Goal: Communication & Community: Share content

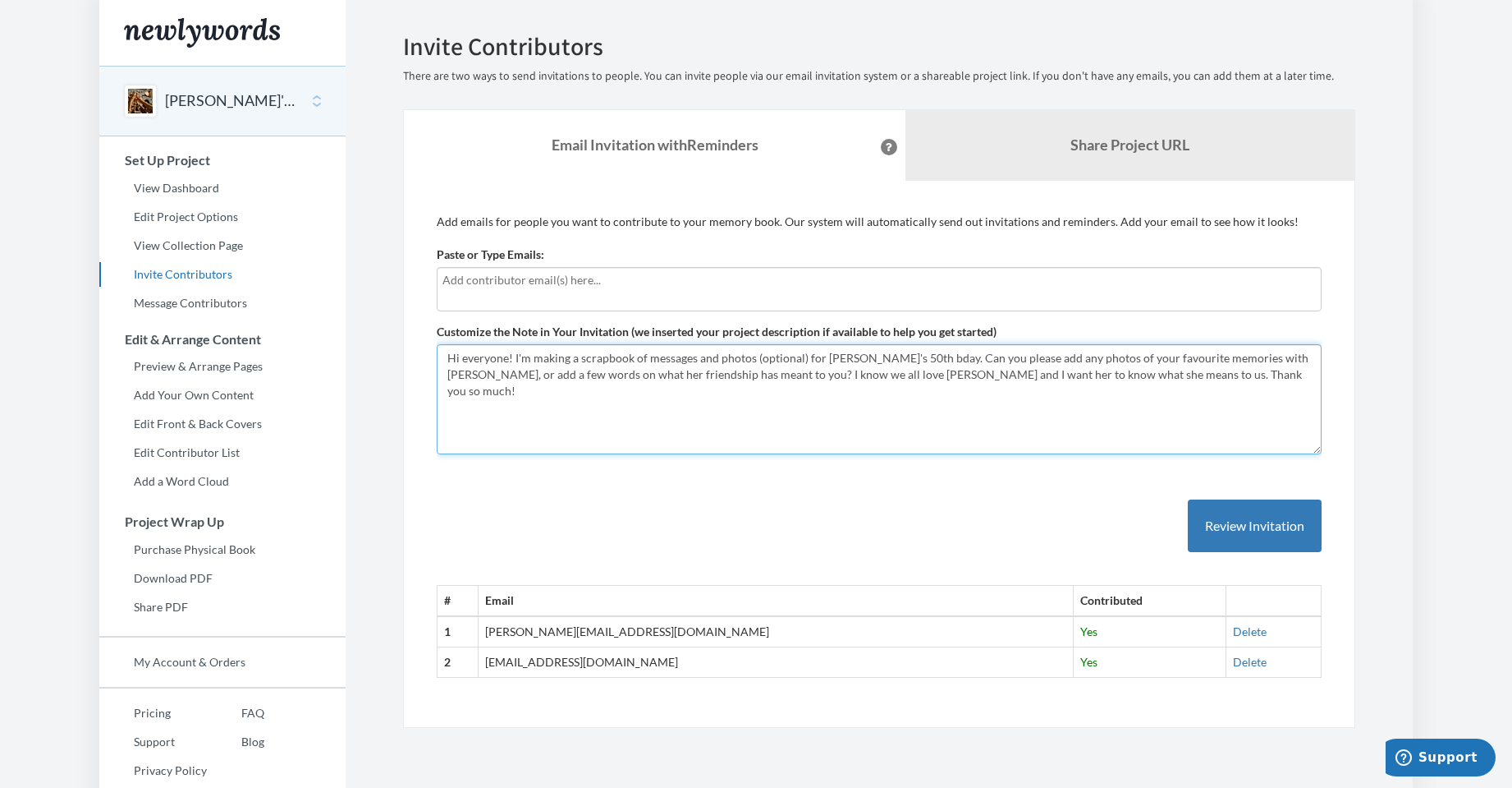
click at [1161, 376] on textarea "Hi everyone! I'm making a scrapbook of messages and photos (optional) for [PERS…" at bounding box center [879, 399] width 885 height 110
click at [1143, 361] on textarea "Hi everyone! I'm making a scrapbook of messages and photos (optional) for [PERS…" at bounding box center [879, 399] width 885 height 110
drag, startPoint x: 1180, startPoint y: 372, endPoint x: 425, endPoint y: 353, distance: 755.2
click at [425, 353] on div "Add emails for people you want to contribute to your memory book. Our system wi…" at bounding box center [879, 455] width 952 height 547
type textarea "Hi everyone! I'm making a scrapbook of messages and photos (optional) for Sarah…"
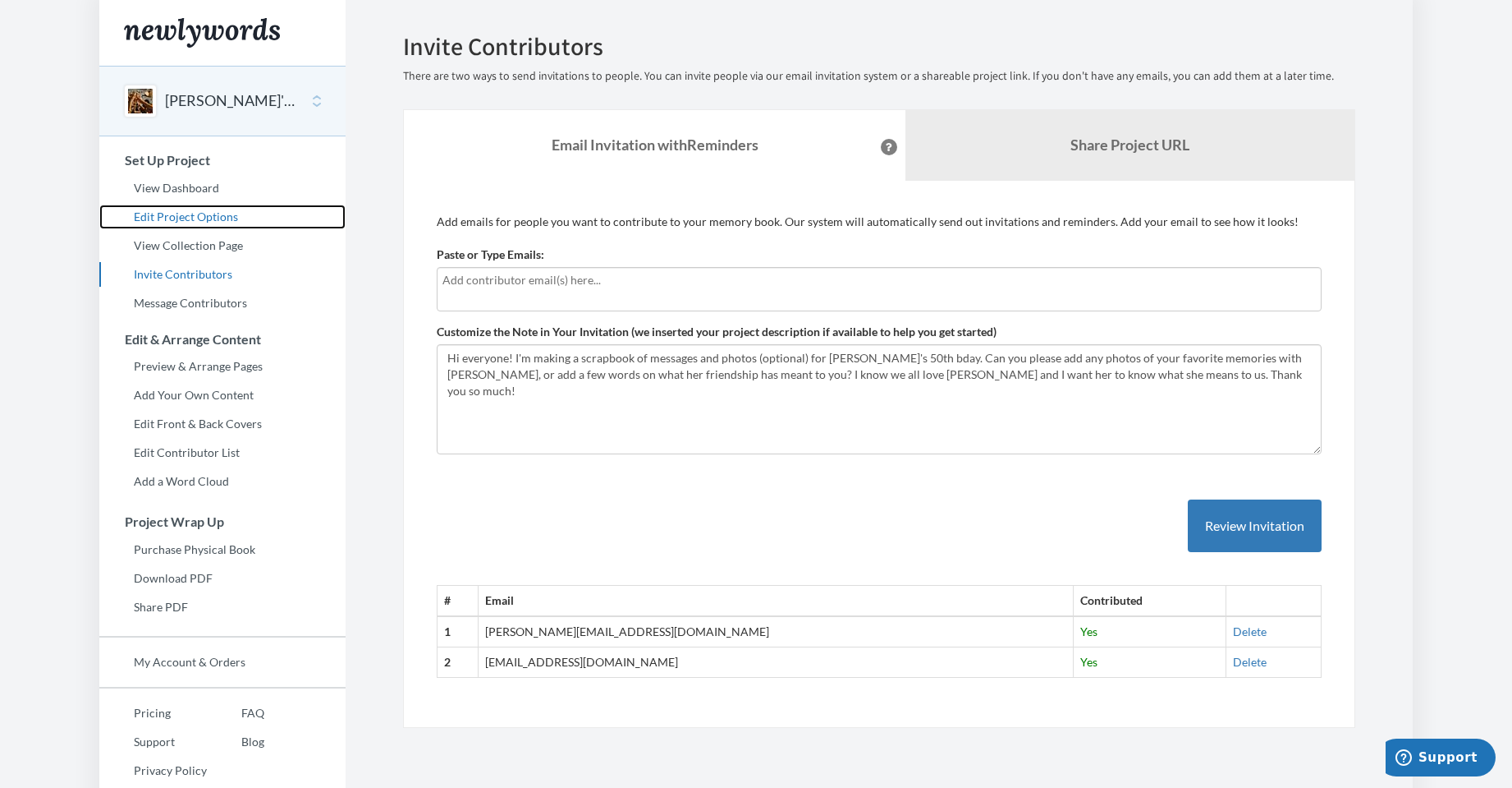
click at [219, 215] on link "Edit Project Options" at bounding box center [223, 216] width 246 height 24
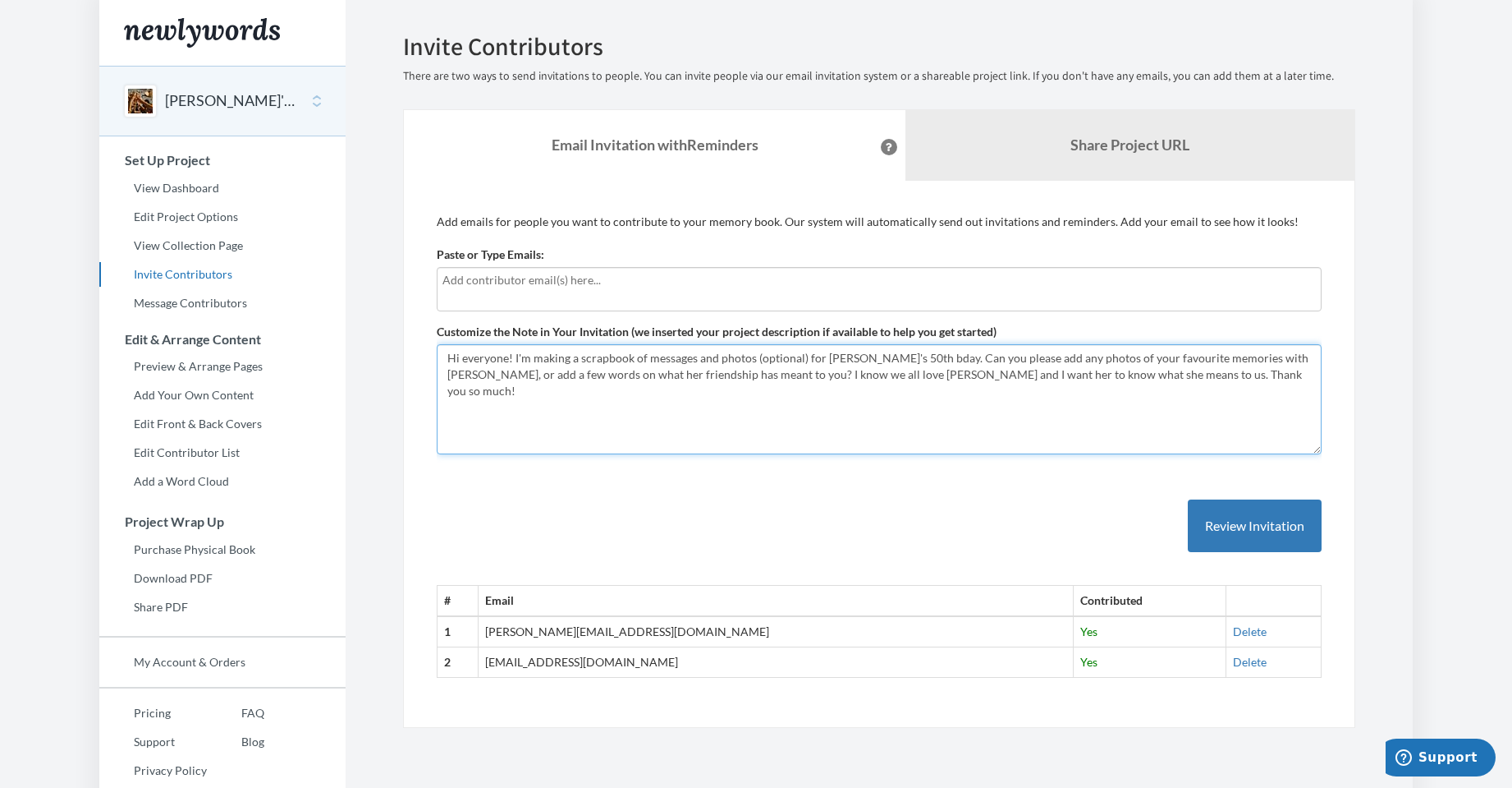
drag, startPoint x: 1172, startPoint y: 387, endPoint x: 417, endPoint y: 322, distance: 757.8
click at [417, 322] on div "Add emails for people you want to contribute to your memory book. Our system wi…" at bounding box center [879, 455] width 952 height 547
paste textarea "ello! I'm making a scrapbook of messages and photos (optional) for [PERSON_NAME…"
click at [834, 551] on div "# Email Contributed 1 [PERSON_NAME][EMAIL_ADDRESS][DOMAIN_NAME] Yes [GEOGRAPHIC…" at bounding box center [879, 572] width 885 height 212
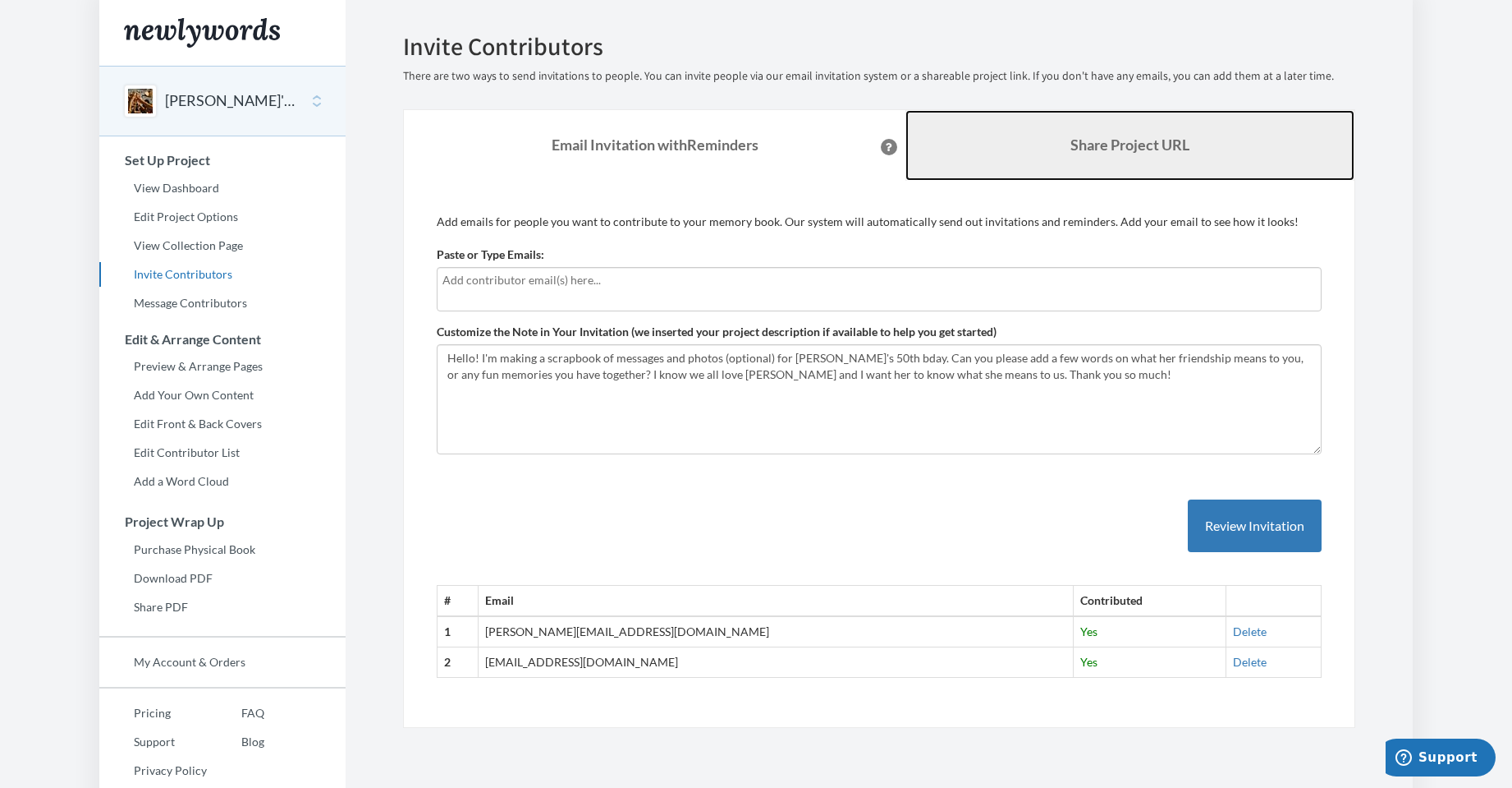
click at [1104, 149] on b "Share Project URL" at bounding box center [1130, 145] width 119 height 18
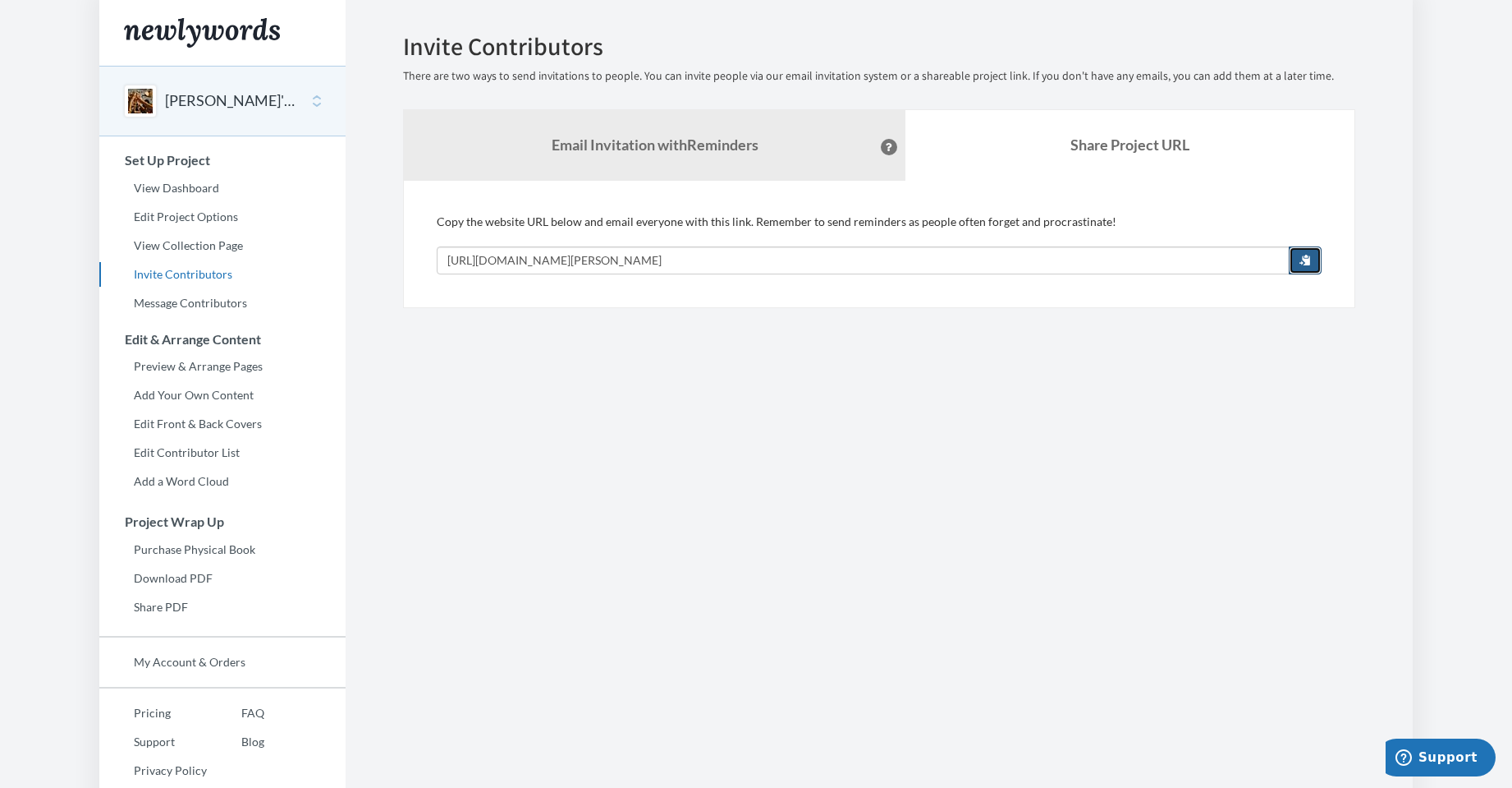
click at [1295, 255] on button "button" at bounding box center [1306, 260] width 33 height 28
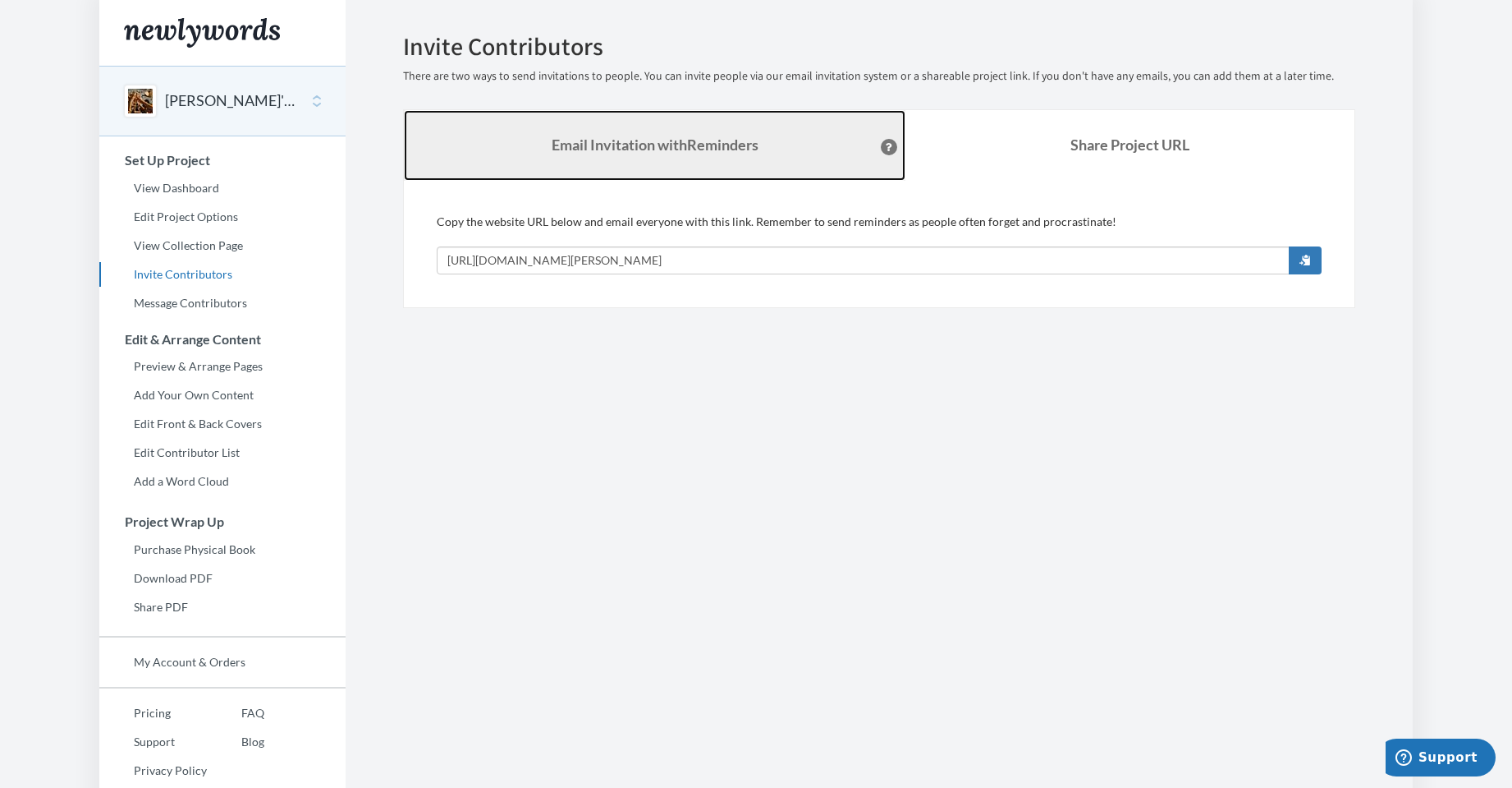
click at [765, 134] on link "Email Invitation with Reminders" at bounding box center [654, 146] width 501 height 70
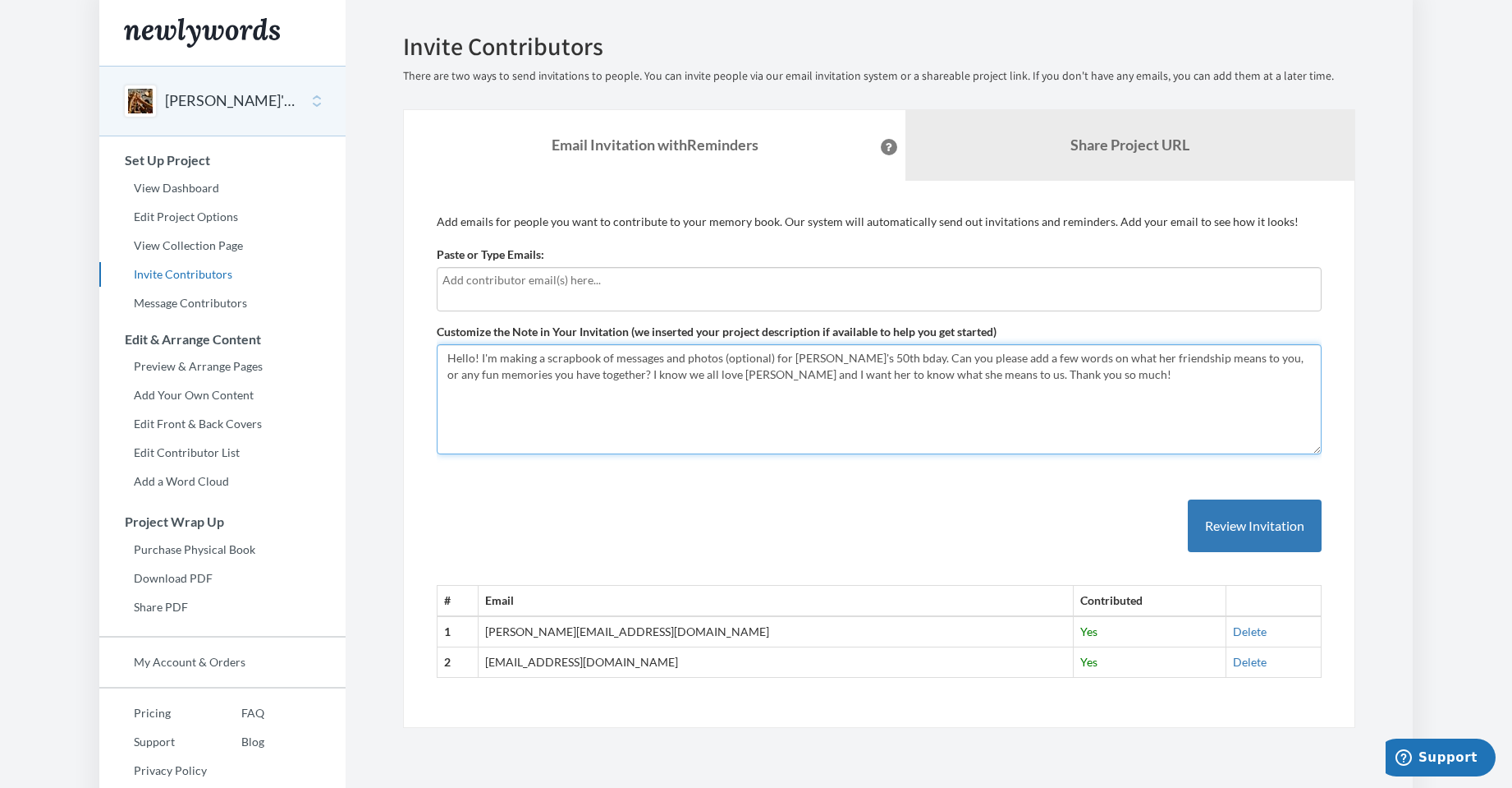
drag, startPoint x: 929, startPoint y: 386, endPoint x: 447, endPoint y: 354, distance: 483.1
click at [447, 354] on textarea "Hi everyone! I'm making a scrapbook of messages and photos (optional) for [PERS…" at bounding box center [879, 399] width 885 height 110
click at [723, 360] on textarea "Hi everyone! I'm making a scrapbook of messages and photos (optional) for [PERS…" at bounding box center [879, 399] width 885 height 110
click at [716, 356] on textarea "Hi everyone! I'm making a scrapbook of messages and photos (optional) for [PERS…" at bounding box center [879, 399] width 885 height 110
drag, startPoint x: 984, startPoint y: 375, endPoint x: 423, endPoint y: 353, distance: 561.4
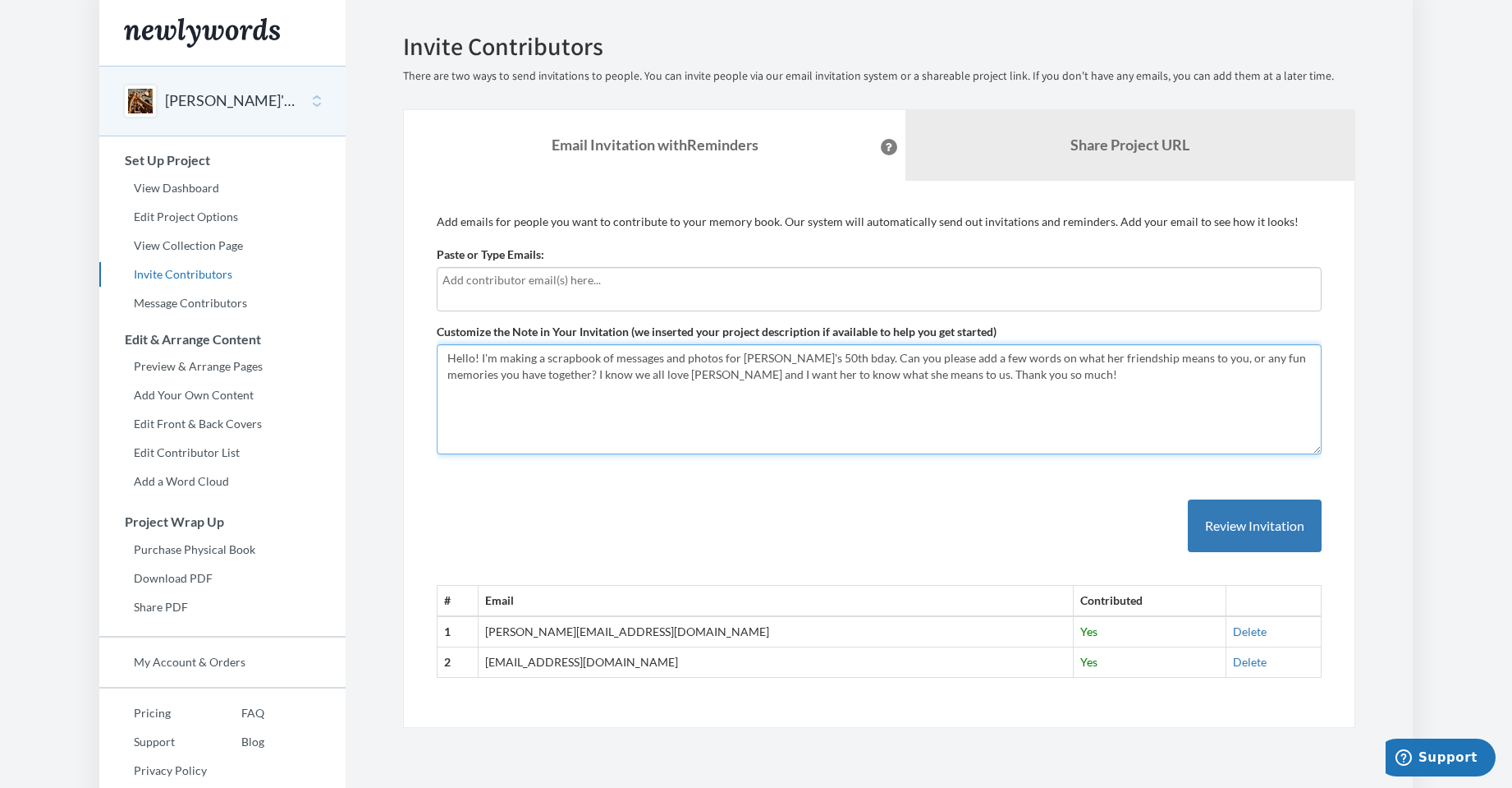
click at [423, 353] on div "Add emails for people you want to contribute to your memory book. Our system wi…" at bounding box center [879, 455] width 952 height 547
type textarea "Hello! I'm making a scrapbook of messages and photos for [PERSON_NAME]'s 50th b…"
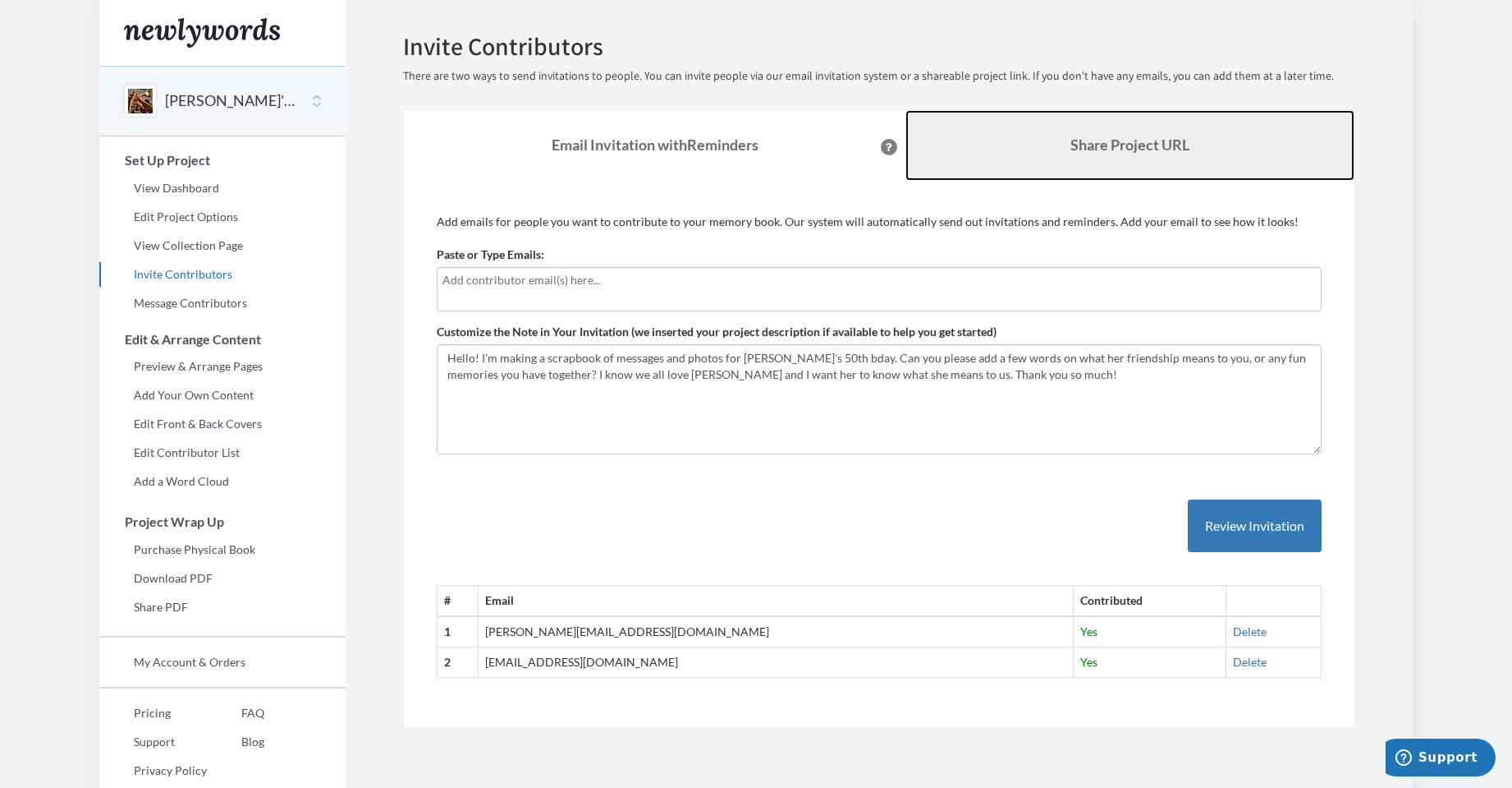
click at [1080, 131] on link "Share Project URL" at bounding box center [1129, 146] width 449 height 70
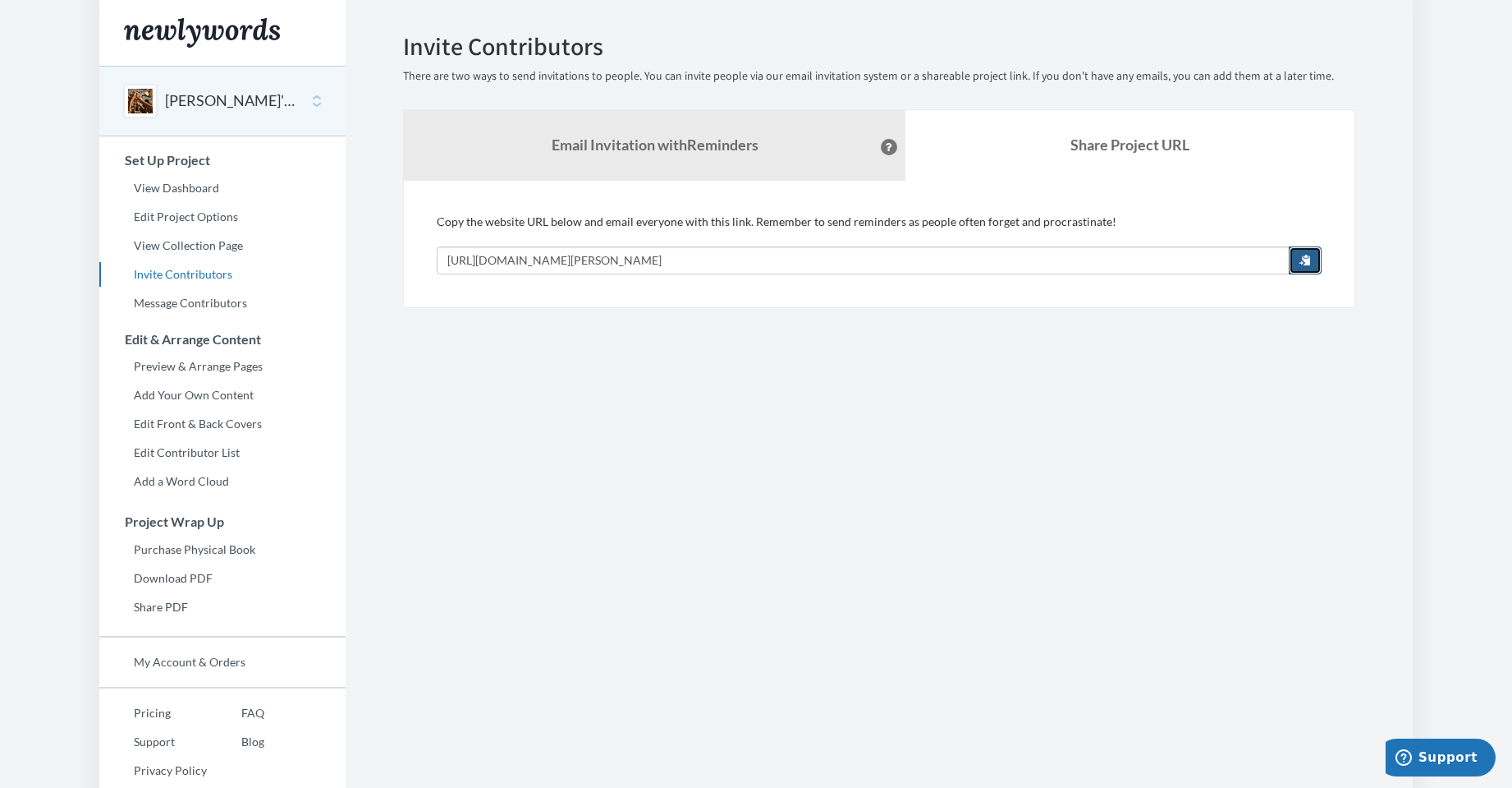
click at [1300, 259] on span "button" at bounding box center [1306, 260] width 12 height 12
click at [492, 350] on section "Emails have been sent! Invite Contributors There are two ways to send invitatio…" at bounding box center [880, 408] width 1067 height 816
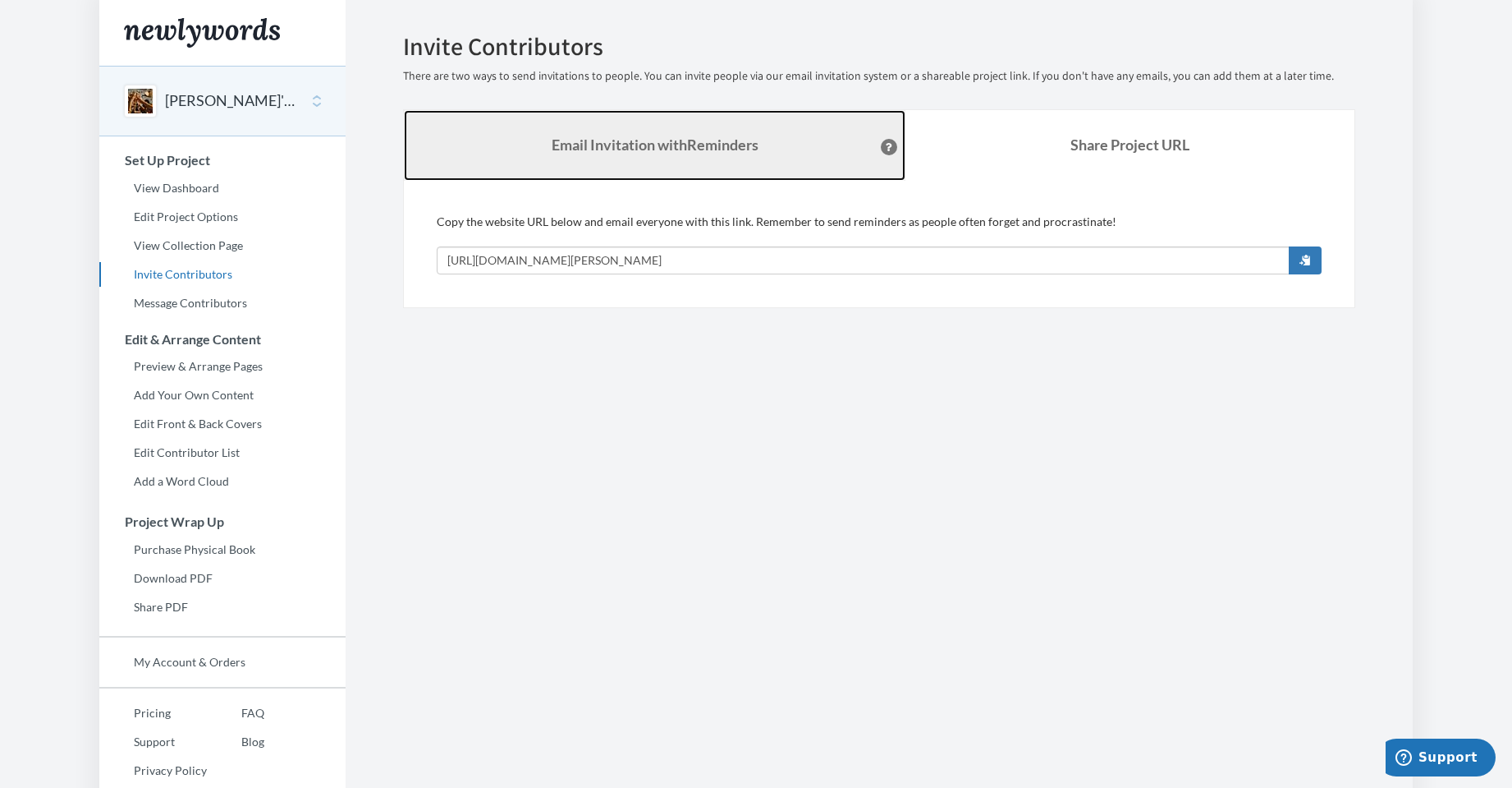
click at [677, 145] on strong "Email Invitation with Reminders" at bounding box center [655, 145] width 207 height 18
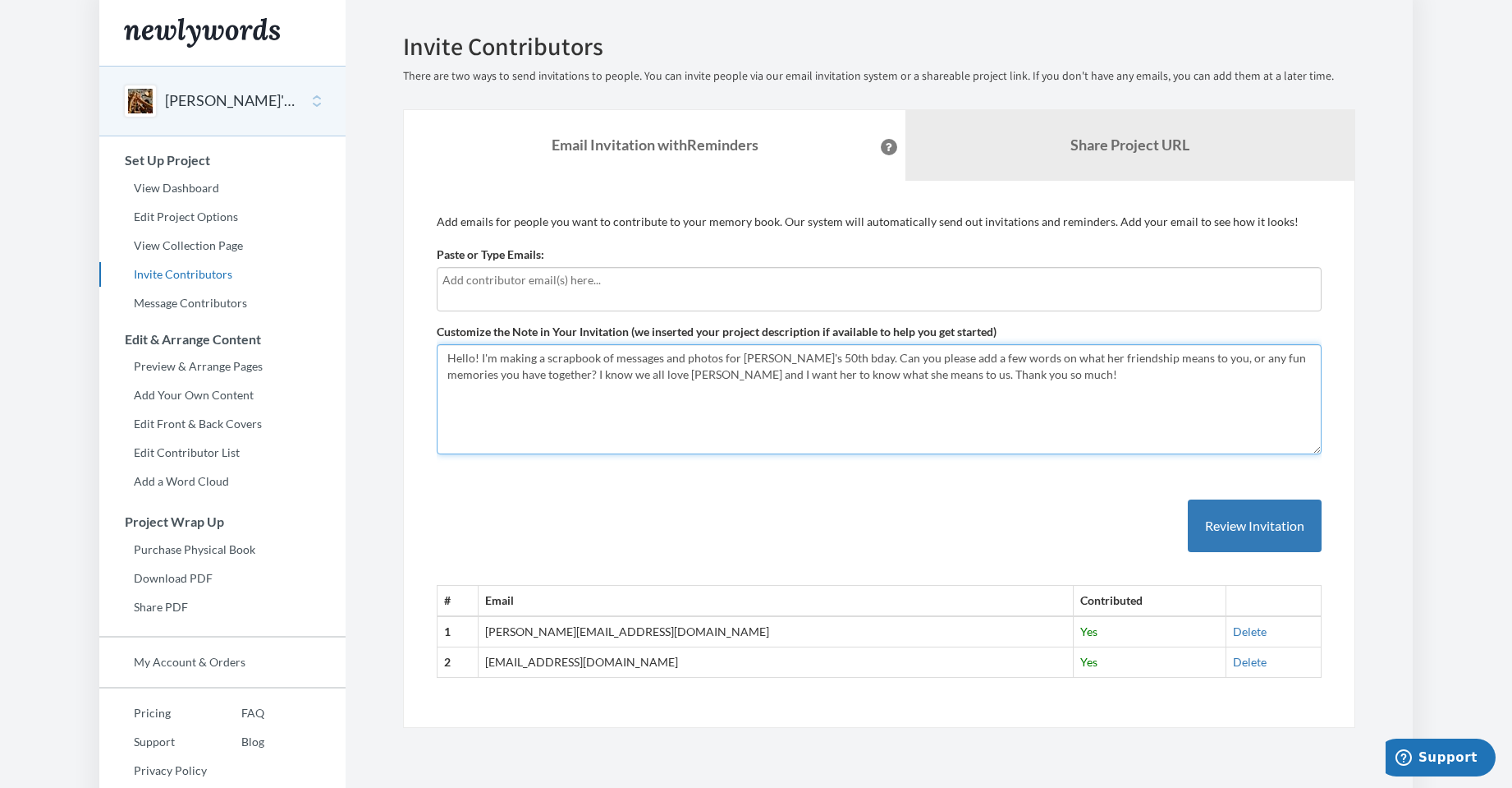
drag, startPoint x: 986, startPoint y: 381, endPoint x: 383, endPoint y: 327, distance: 605.4
click at [383, 327] on div "Emails have been sent! Invite Contributors There are two ways to send invitatio…" at bounding box center [879, 380] width 1002 height 695
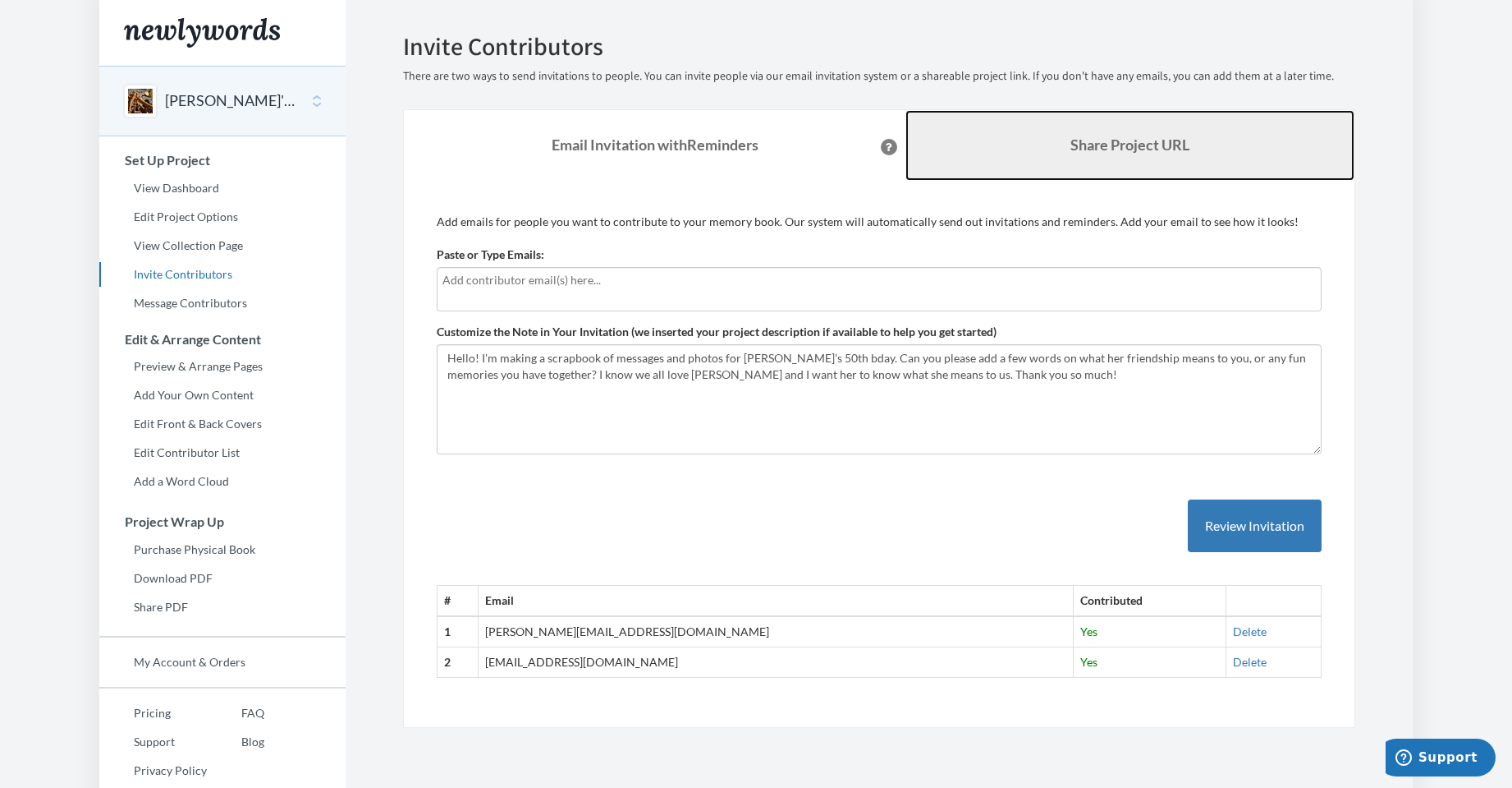
click at [1096, 144] on b "Share Project URL" at bounding box center [1130, 145] width 119 height 18
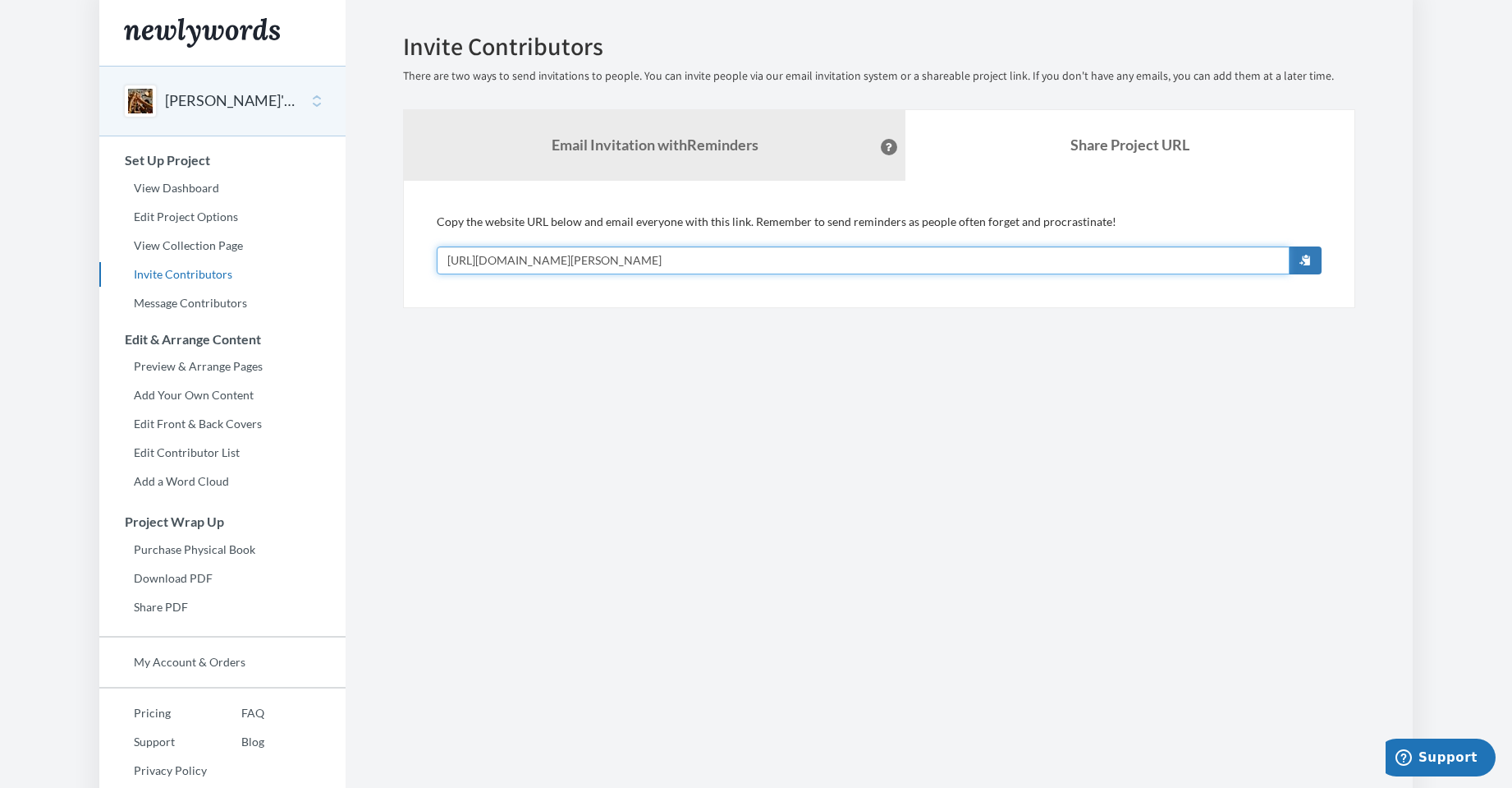
click at [770, 259] on input "[URL][DOMAIN_NAME][PERSON_NAME]" at bounding box center [863, 260] width 853 height 28
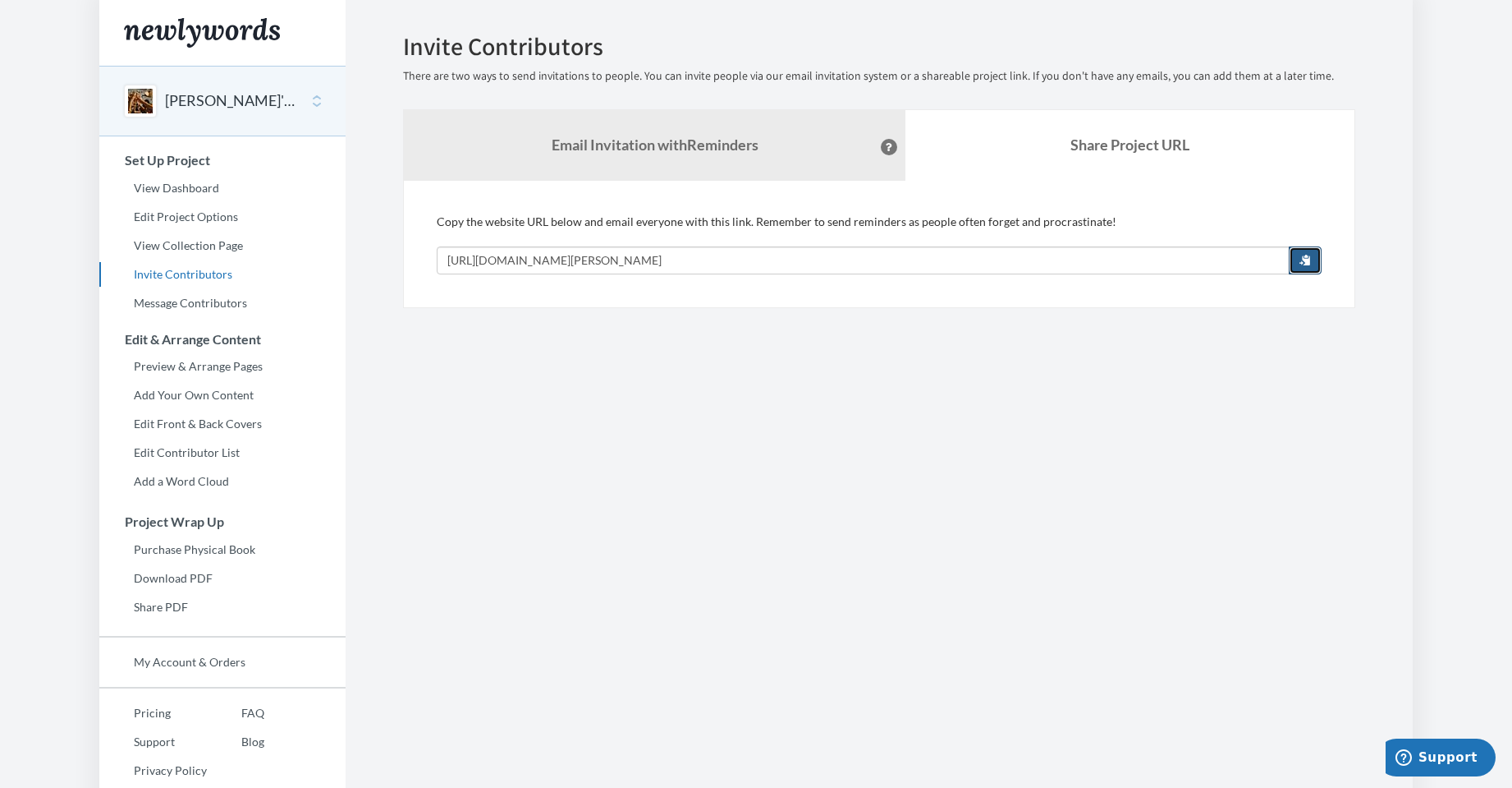
click at [1304, 261] on span "button" at bounding box center [1306, 260] width 12 height 12
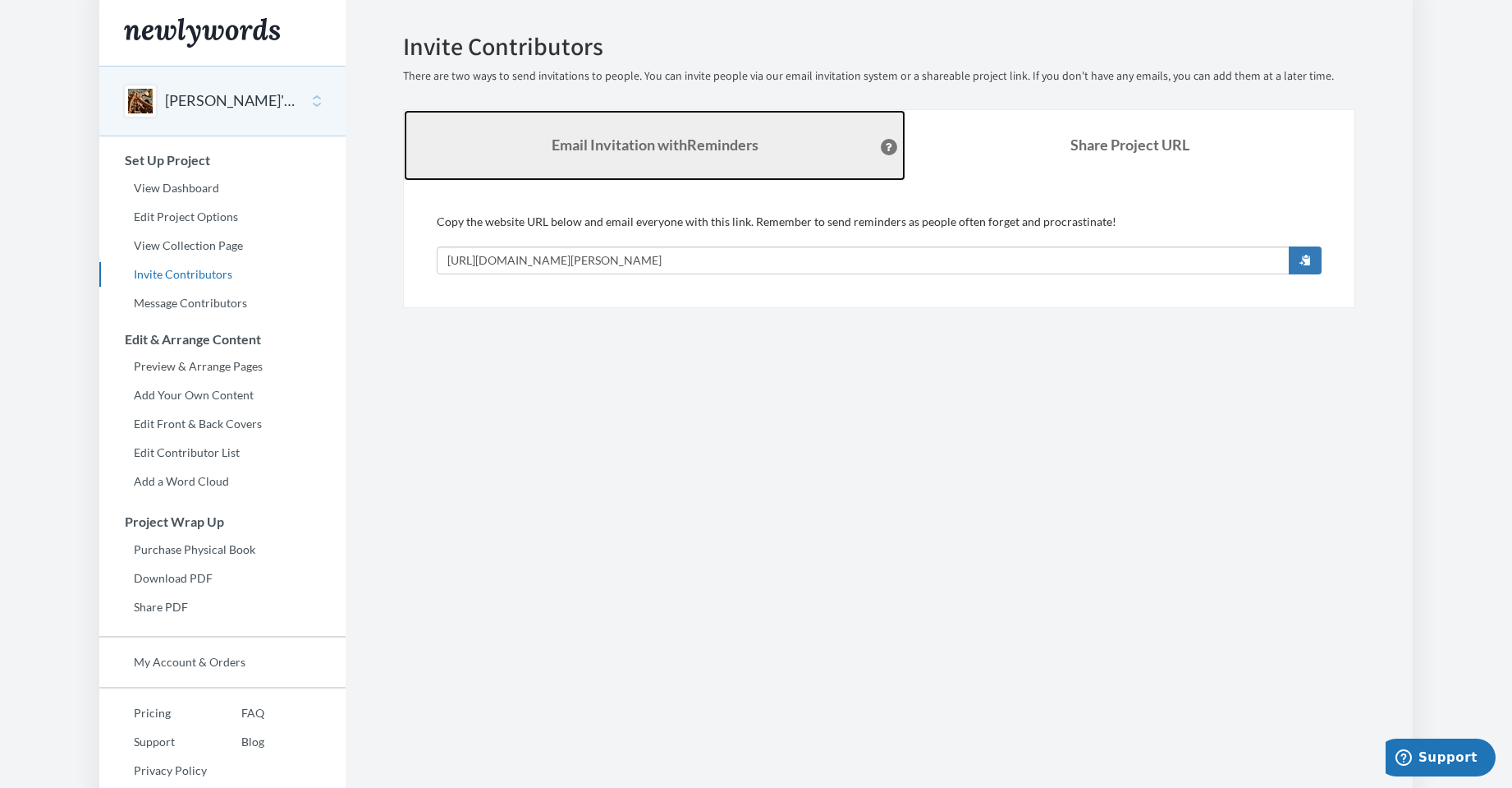
click at [583, 148] on strong "Email Invitation with Reminders" at bounding box center [655, 145] width 207 height 18
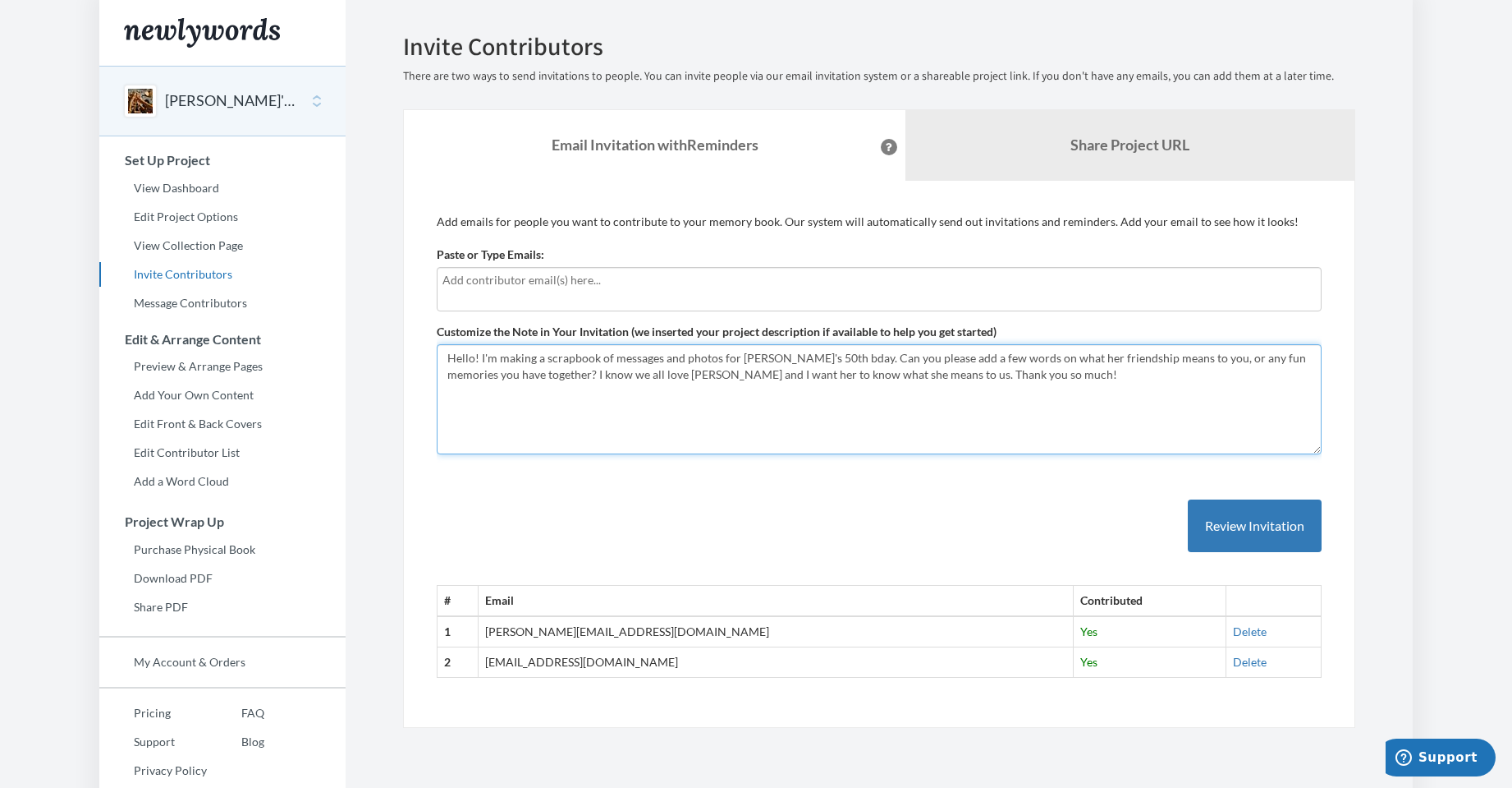
drag, startPoint x: 987, startPoint y: 375, endPoint x: 438, endPoint y: 329, distance: 550.9
click at [438, 329] on div "Customize the Note in Your Invitation (we inserted your project description if …" at bounding box center [879, 389] width 885 height 131
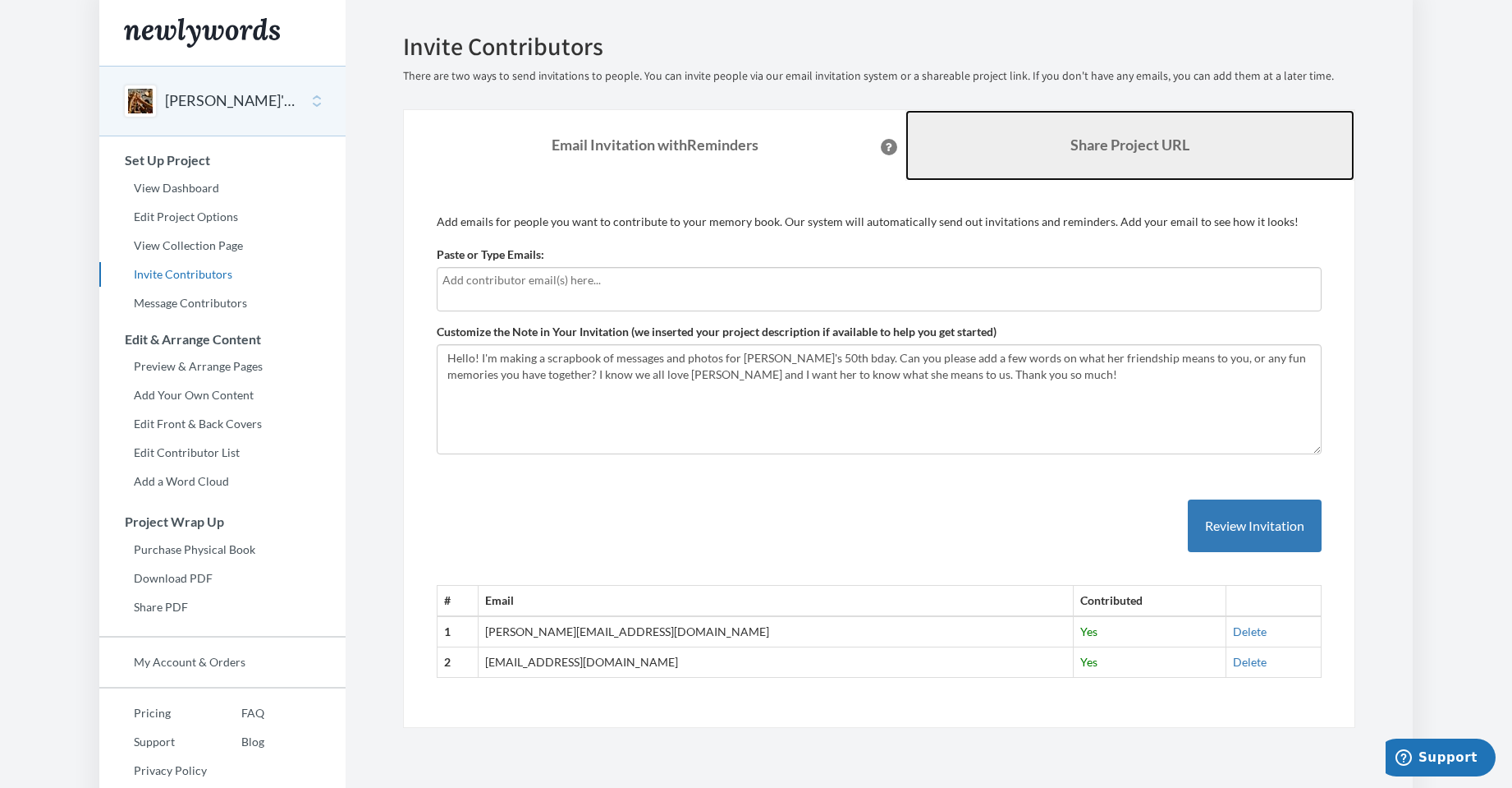
click at [1157, 154] on link "Share Project URL" at bounding box center [1129, 146] width 449 height 70
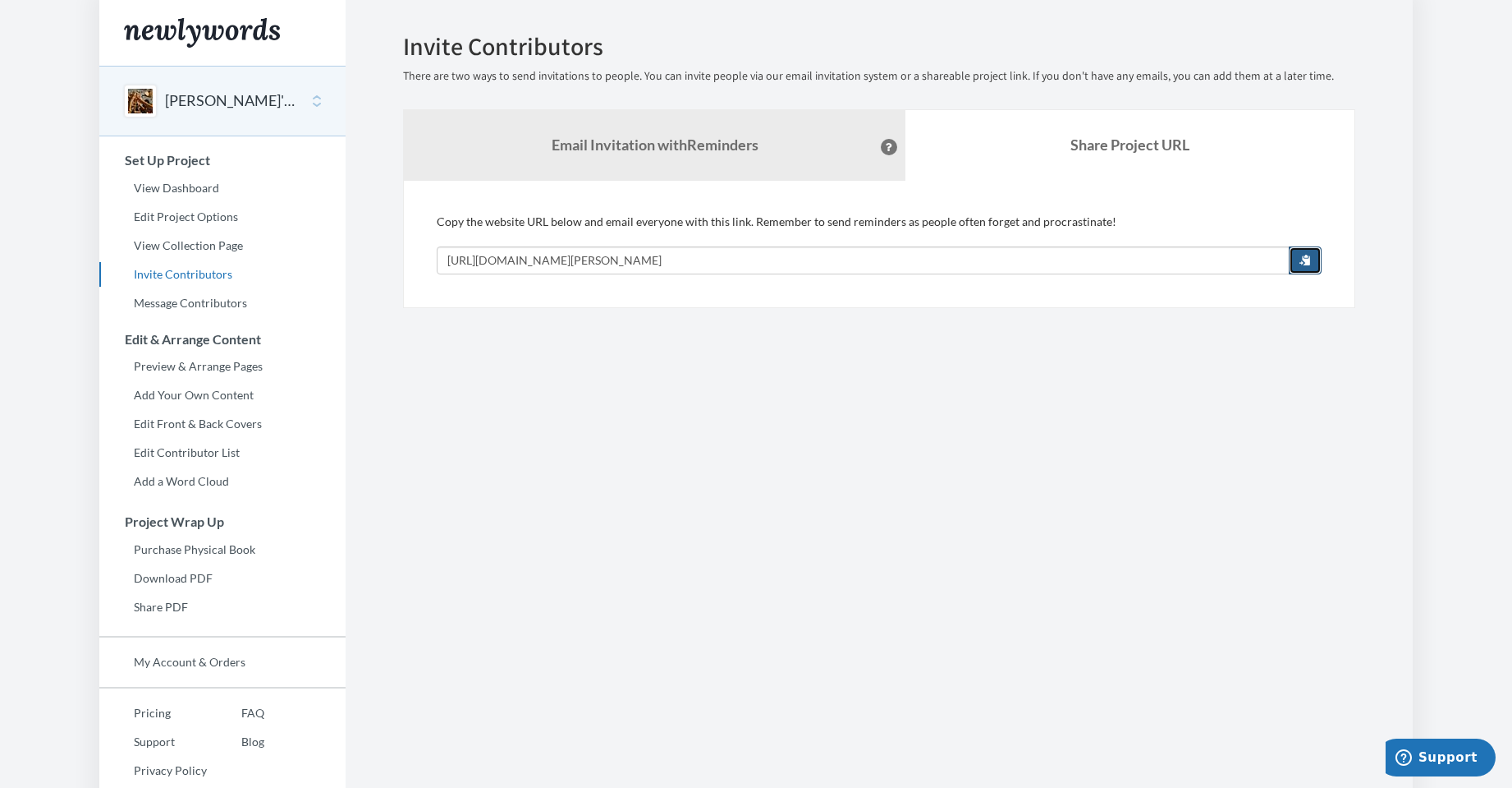
click at [1307, 267] on button "button" at bounding box center [1306, 260] width 33 height 28
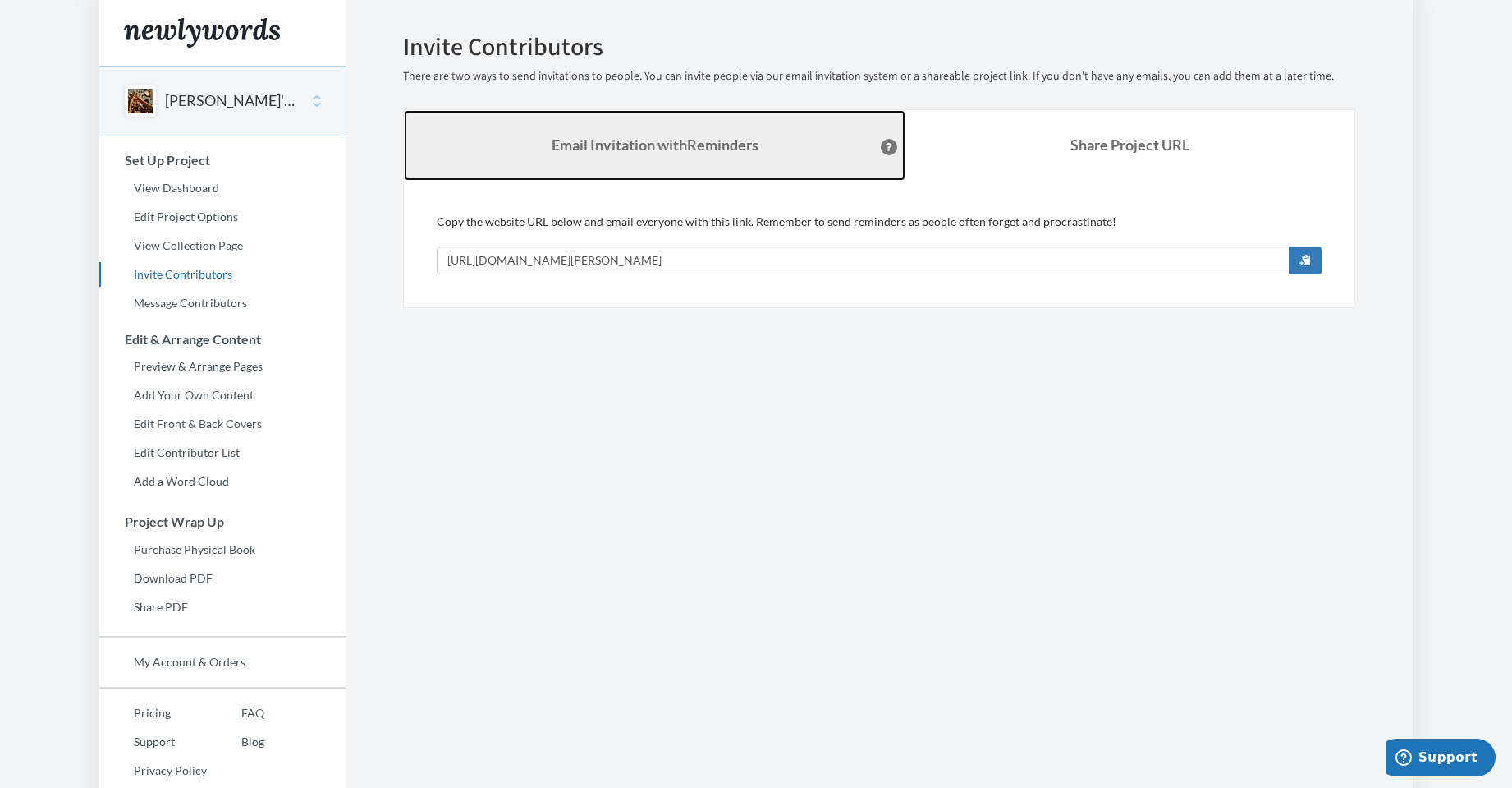
click at [630, 151] on strong "Email Invitation with Reminders" at bounding box center [655, 145] width 207 height 18
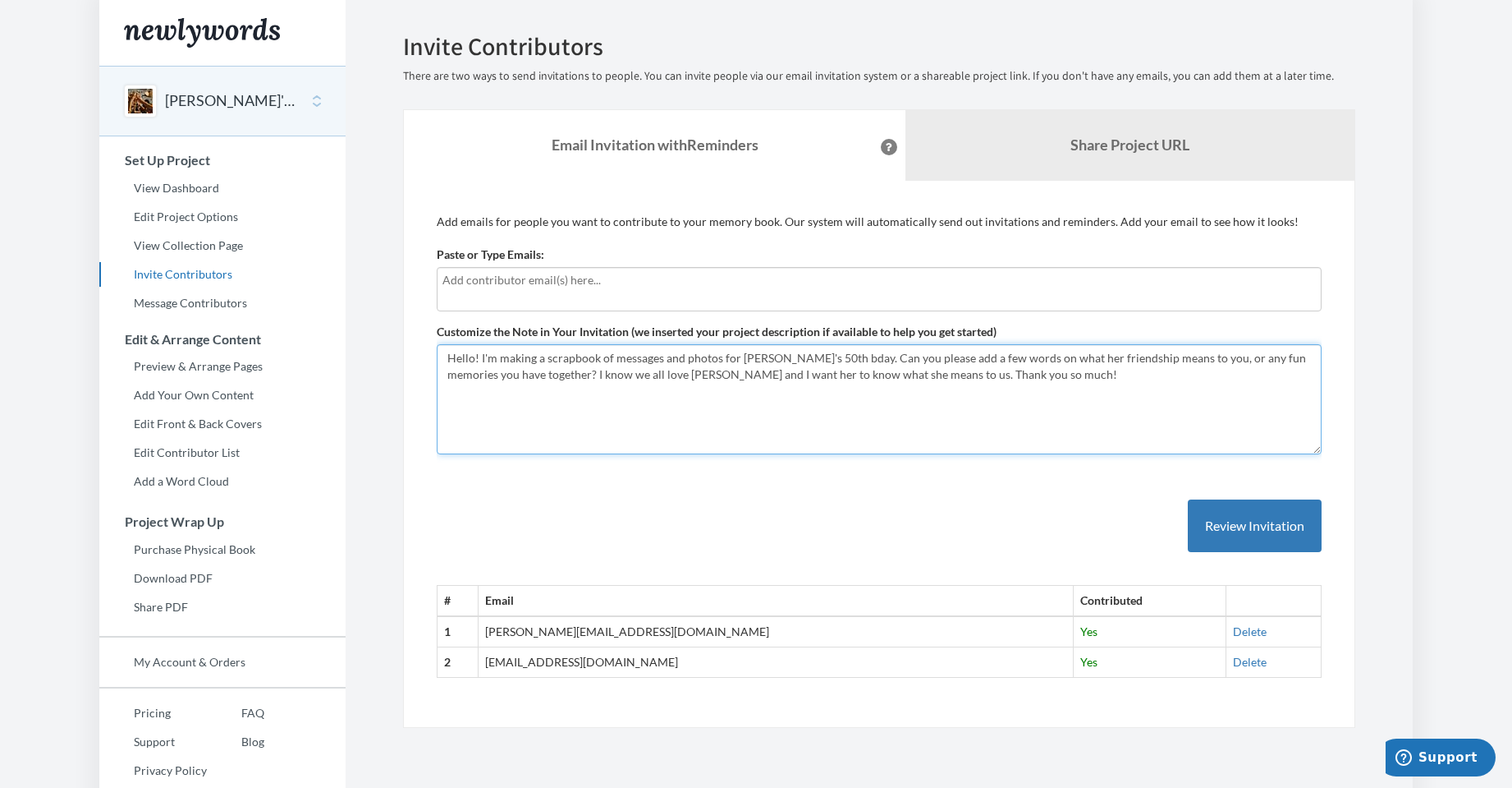
drag, startPoint x: 1019, startPoint y: 376, endPoint x: 427, endPoint y: 360, distance: 592.2
click at [427, 360] on div "Add emails for people you want to contribute to your memory book. Our system wi…" at bounding box center [879, 455] width 952 height 547
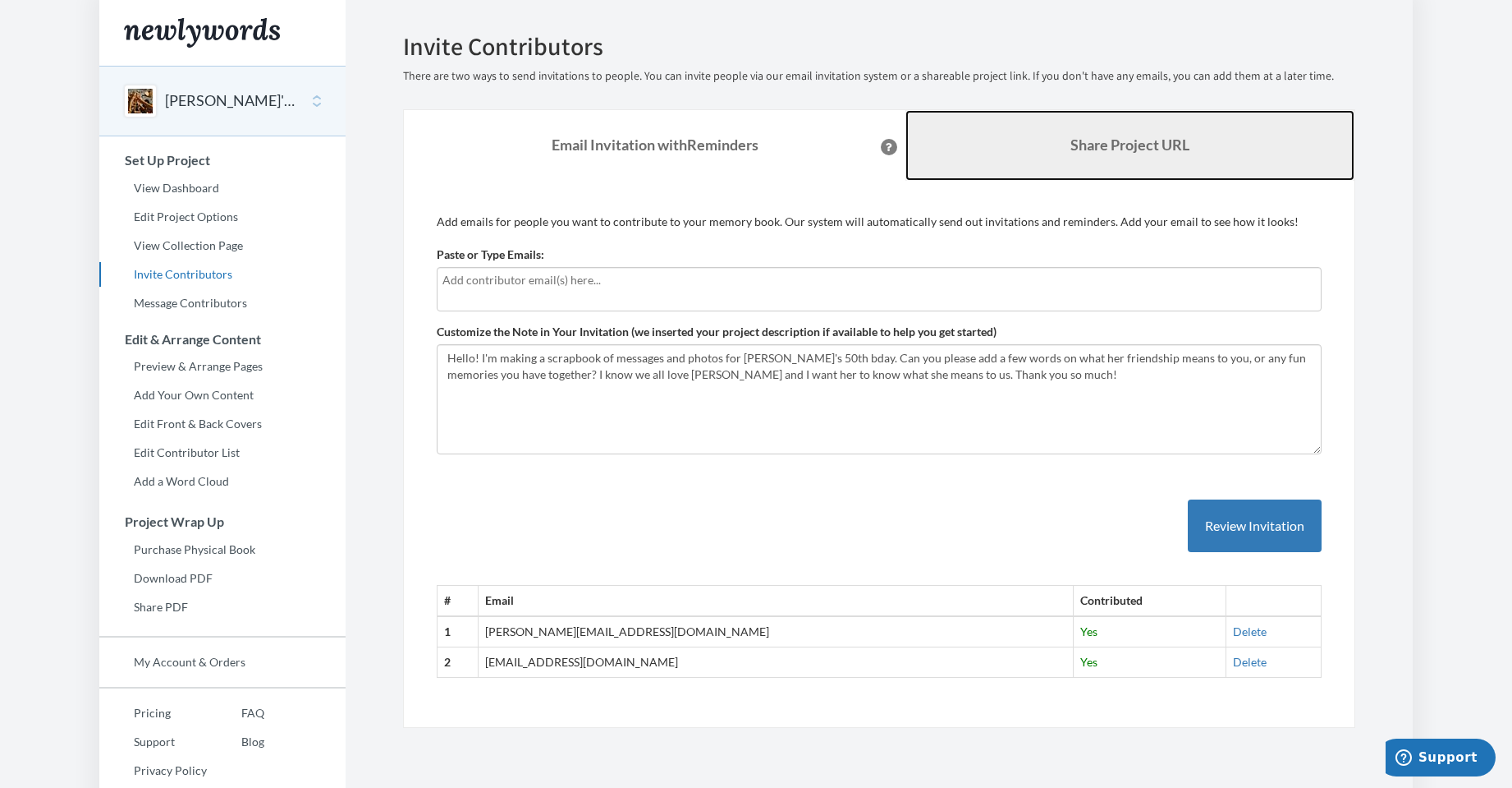
click at [1086, 139] on b "Share Project URL" at bounding box center [1130, 145] width 119 height 18
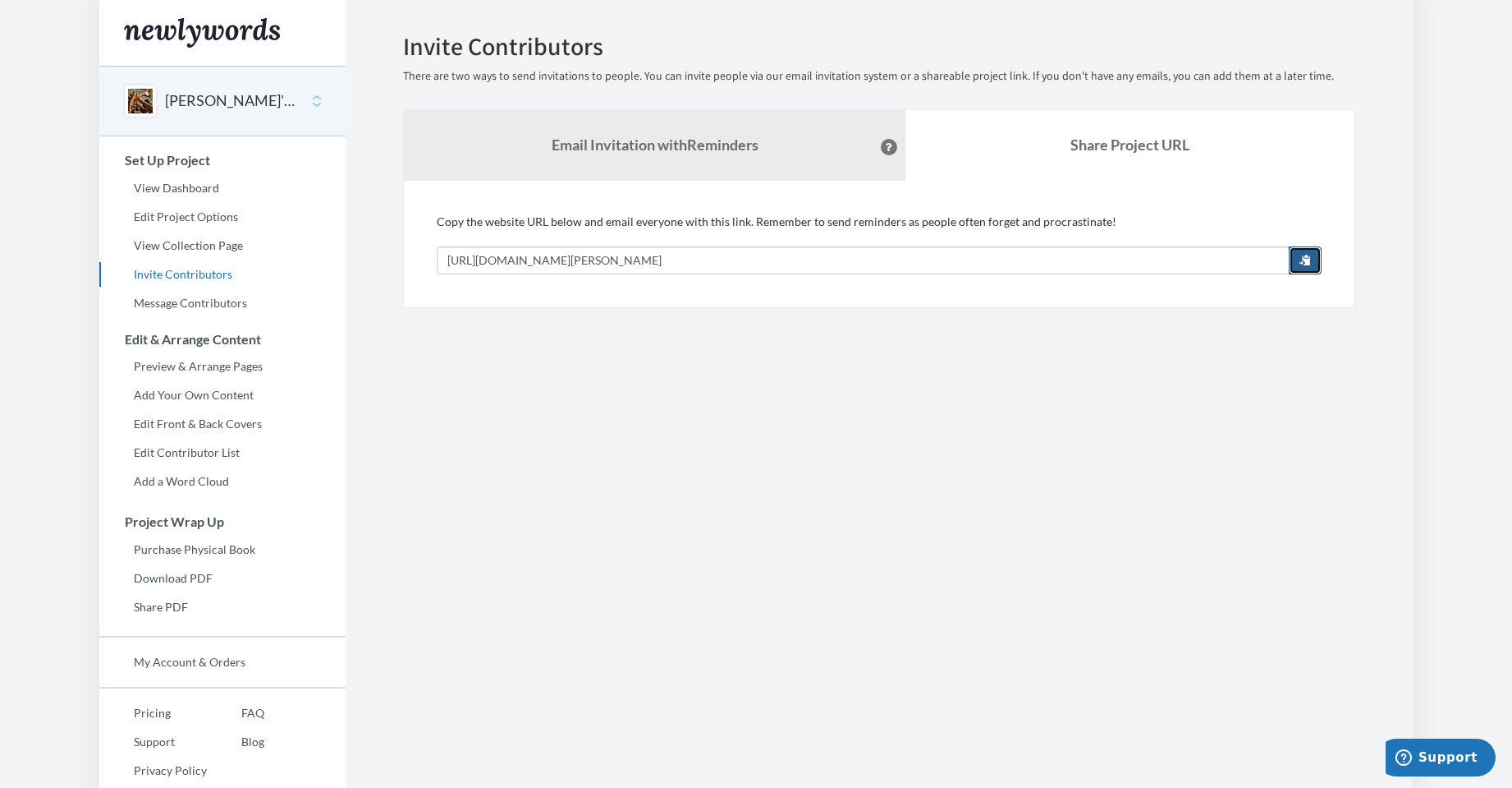
click at [1310, 258] on span "button" at bounding box center [1306, 260] width 12 height 12
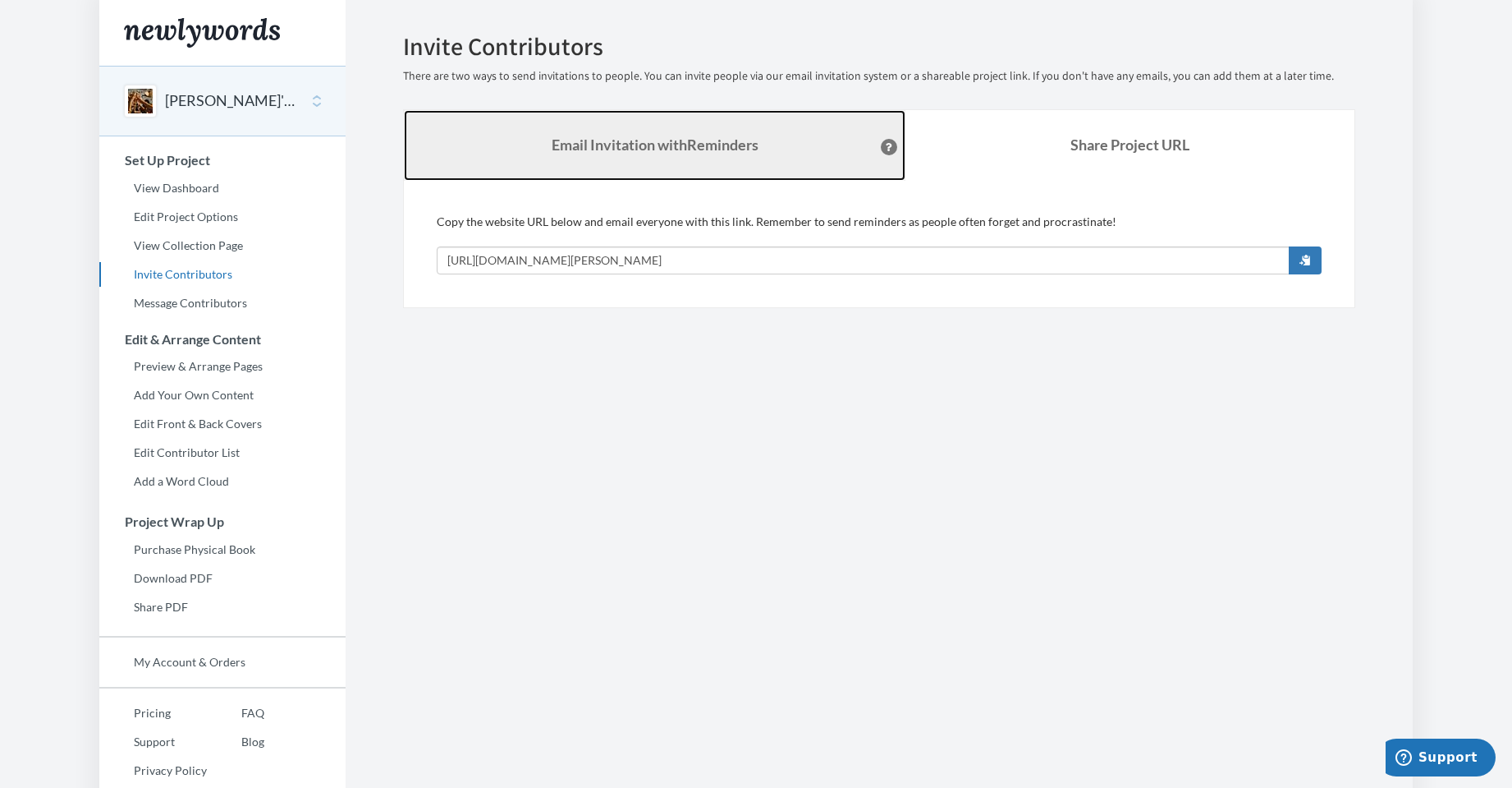
click at [579, 143] on strong "Email Invitation with Reminders" at bounding box center [655, 145] width 207 height 18
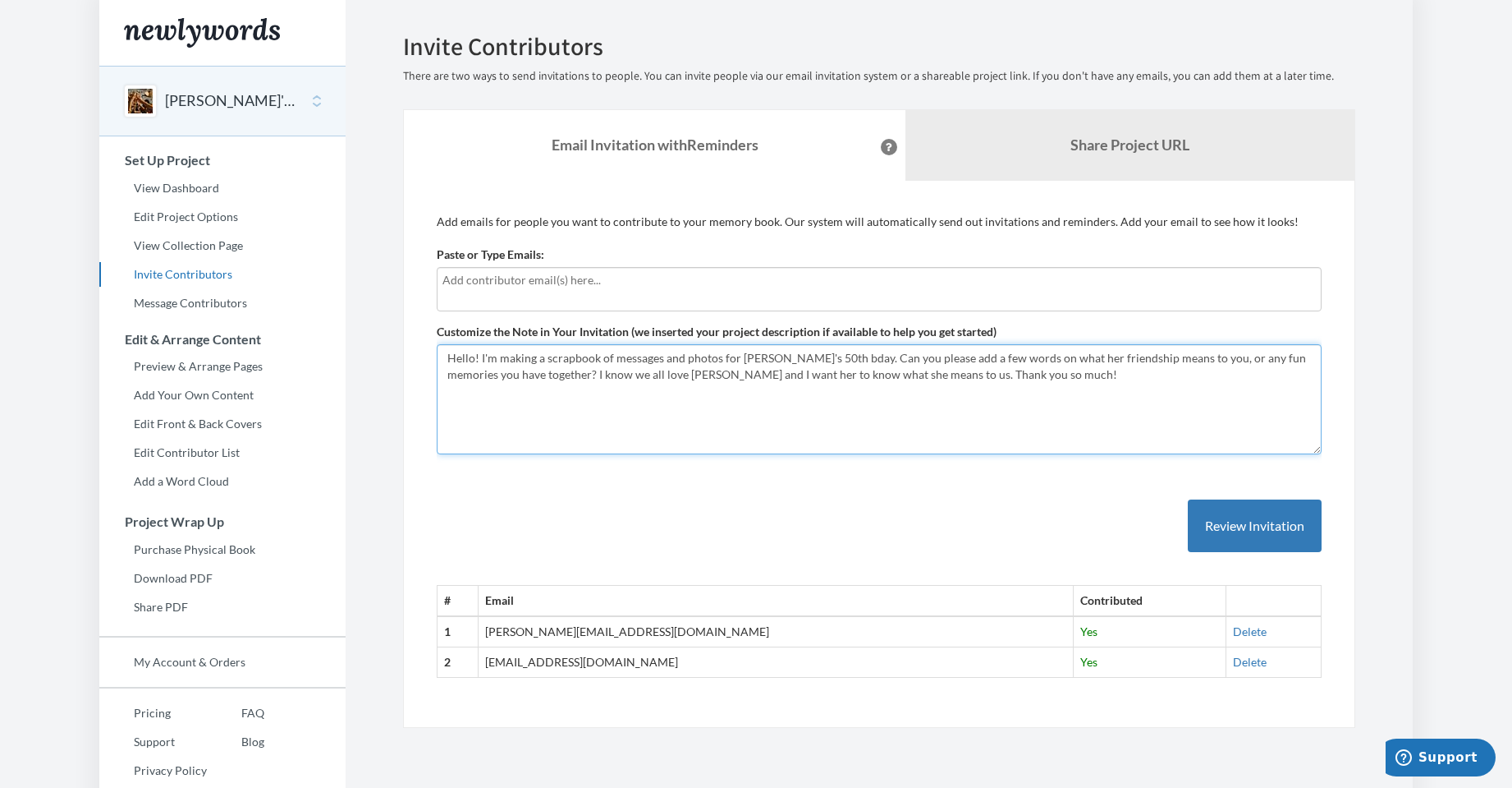
drag, startPoint x: 1027, startPoint y: 382, endPoint x: 446, endPoint y: 336, distance: 582.8
click at [446, 336] on div "Customize the Note in Your Invitation (we inserted your project description if …" at bounding box center [879, 389] width 885 height 131
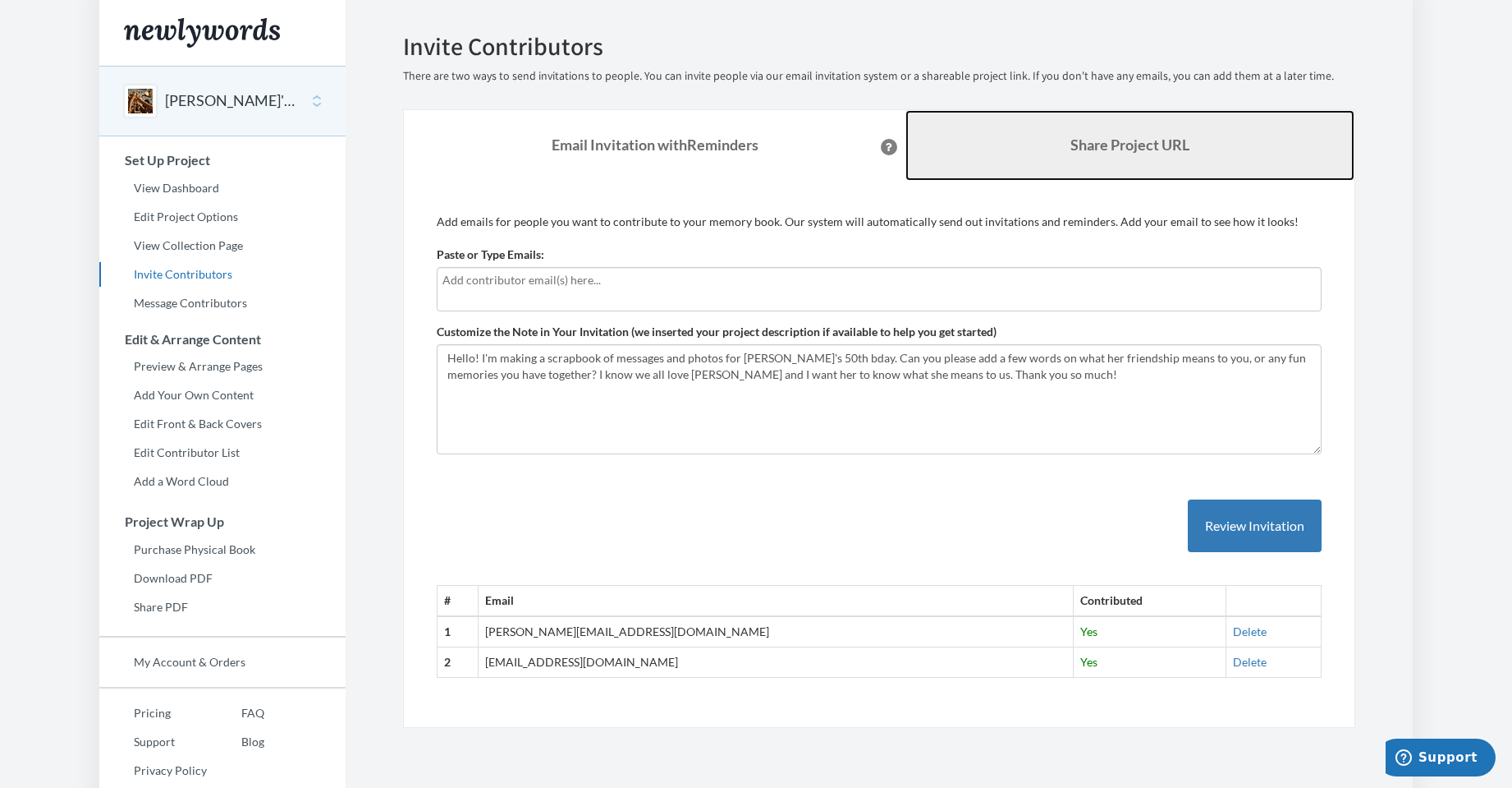
click at [1091, 164] on link "Share Project URL" at bounding box center [1129, 146] width 449 height 70
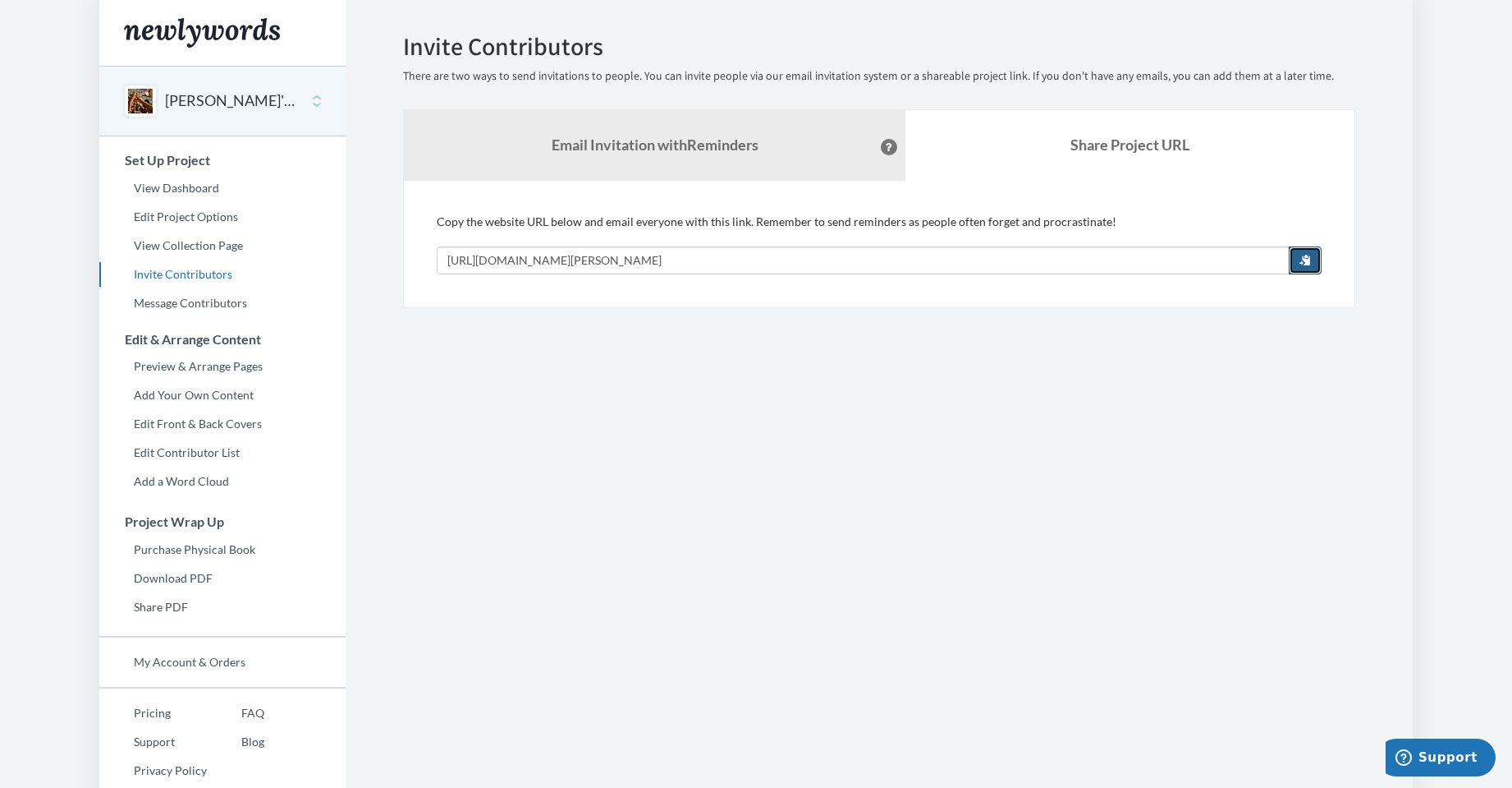
click at [1306, 251] on button "button" at bounding box center [1306, 260] width 33 height 28
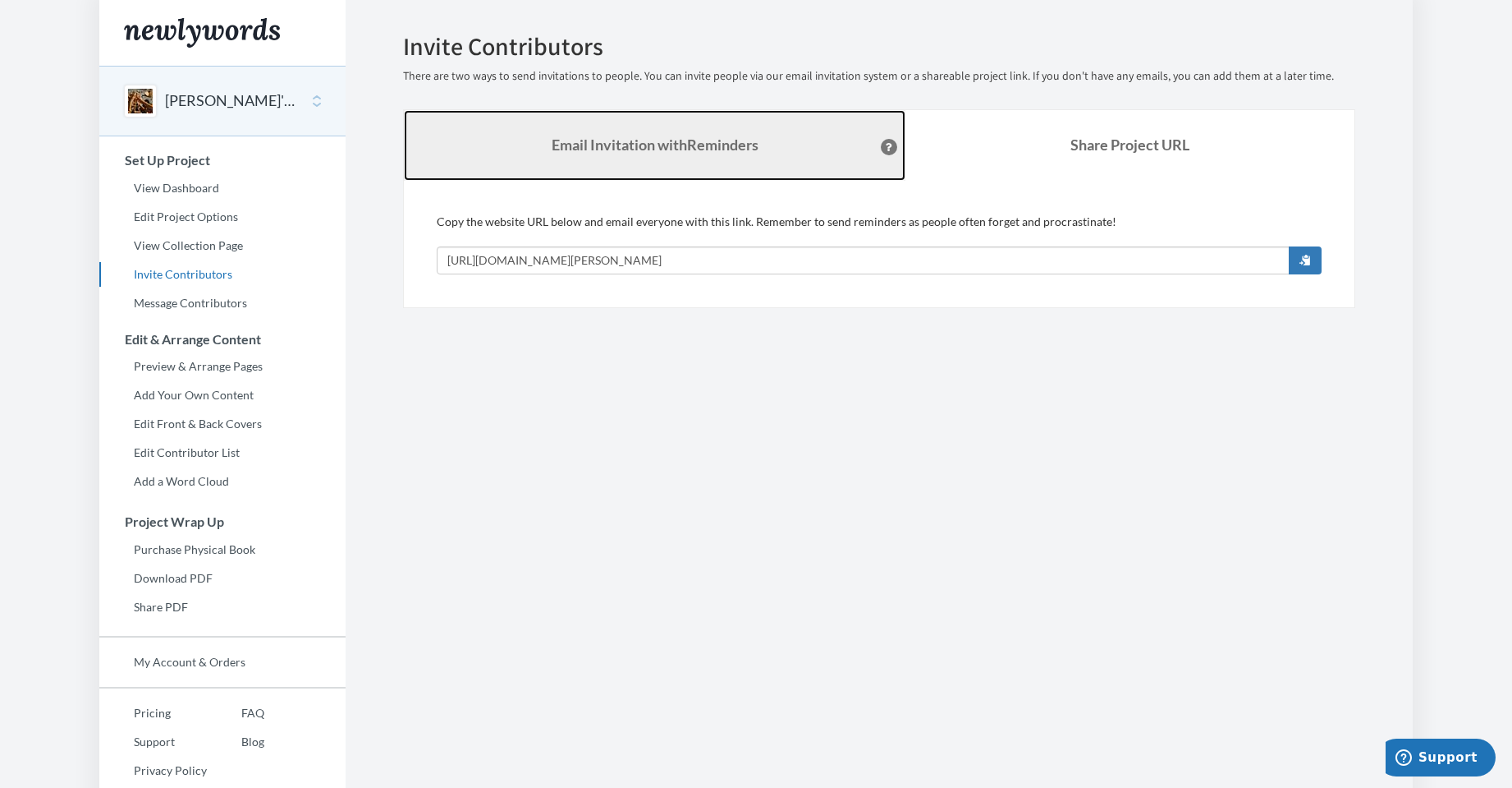
click at [613, 136] on strong "Email Invitation with Reminders" at bounding box center [655, 145] width 207 height 18
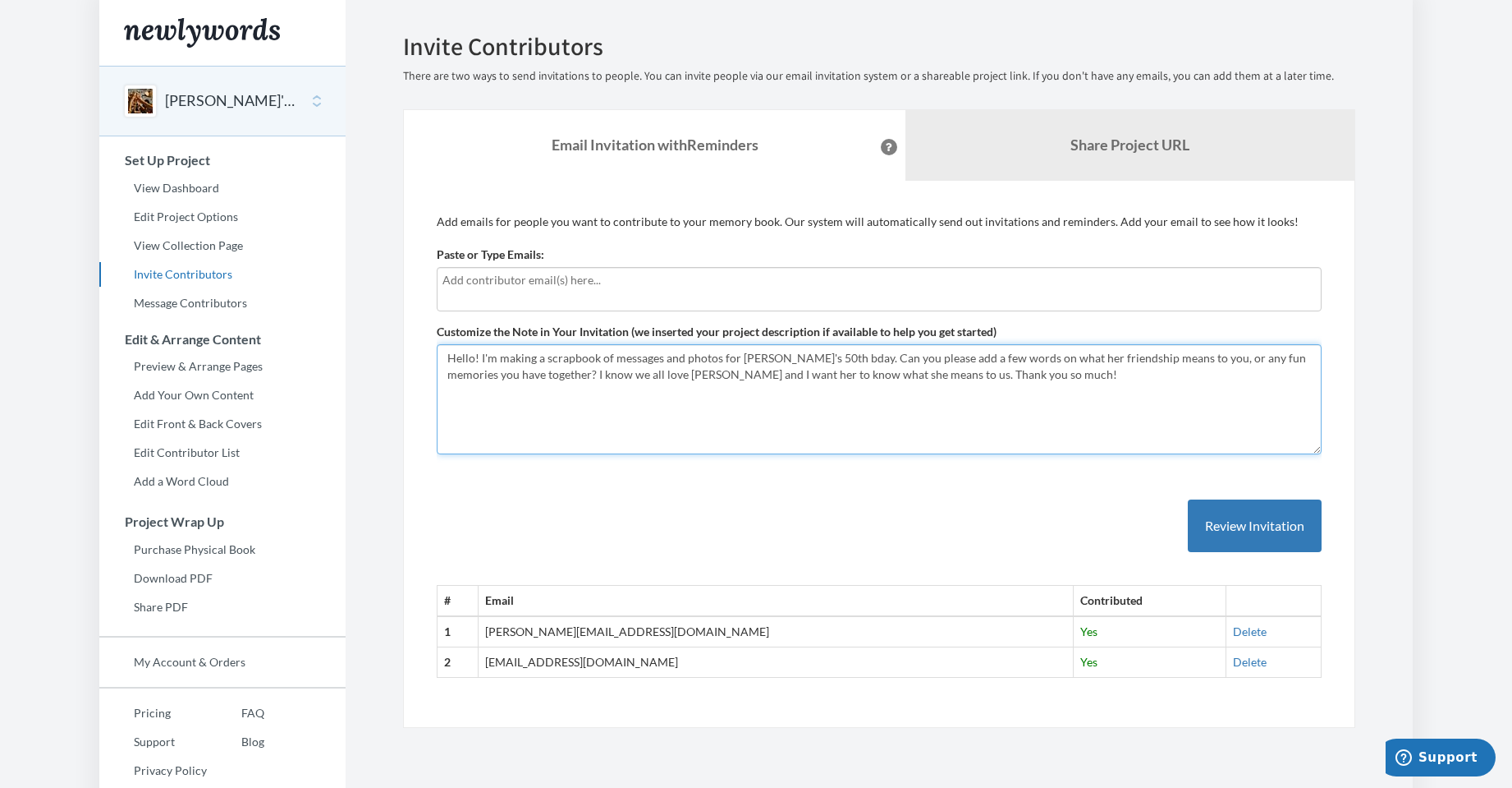
drag, startPoint x: 1003, startPoint y: 387, endPoint x: 419, endPoint y: 364, distance: 584.5
click at [419, 364] on div "Add emails for people you want to contribute to your memory book. Our system wi…" at bounding box center [879, 455] width 952 height 547
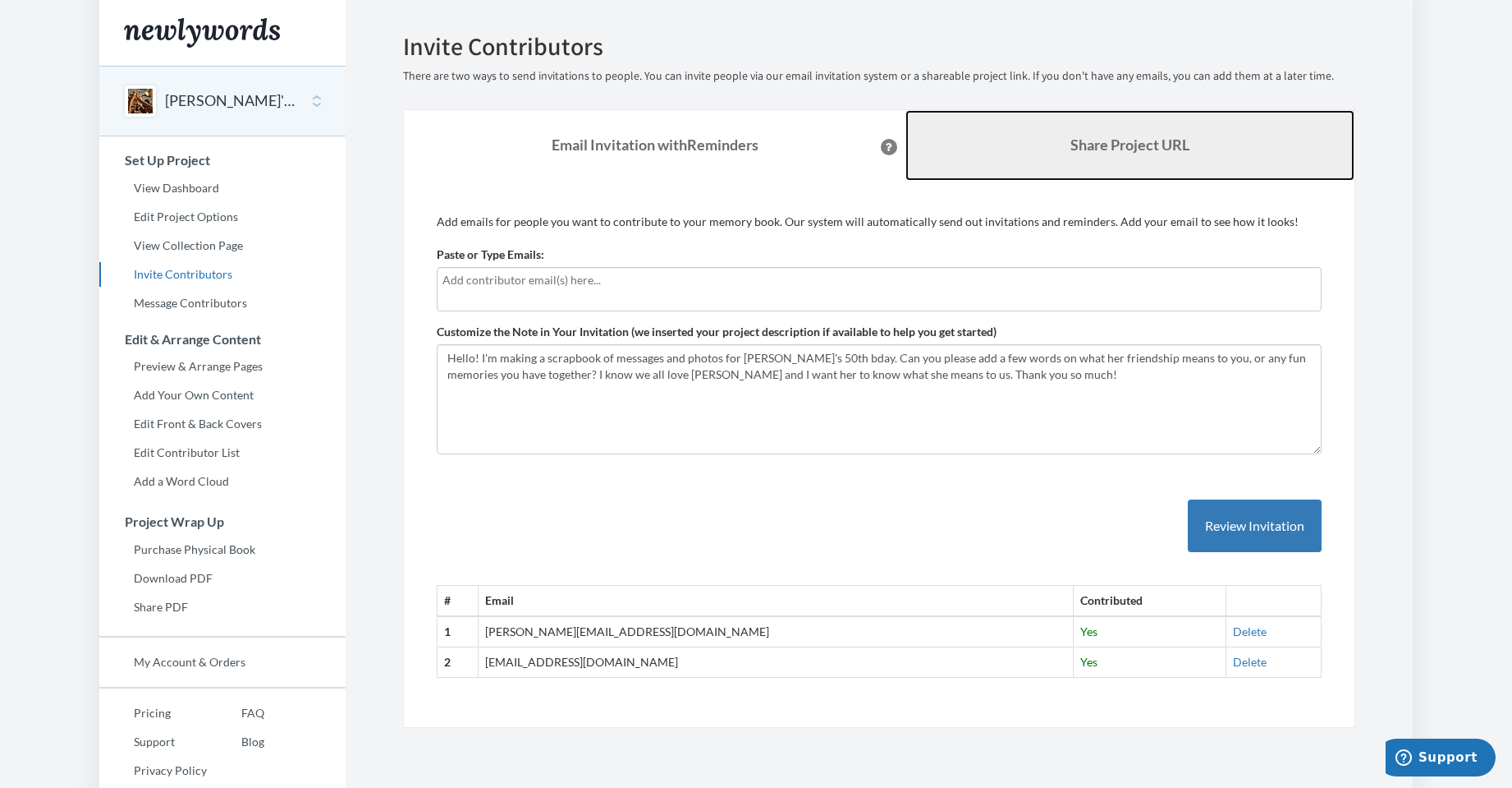
click at [1116, 141] on b "Share Project URL" at bounding box center [1130, 145] width 119 height 18
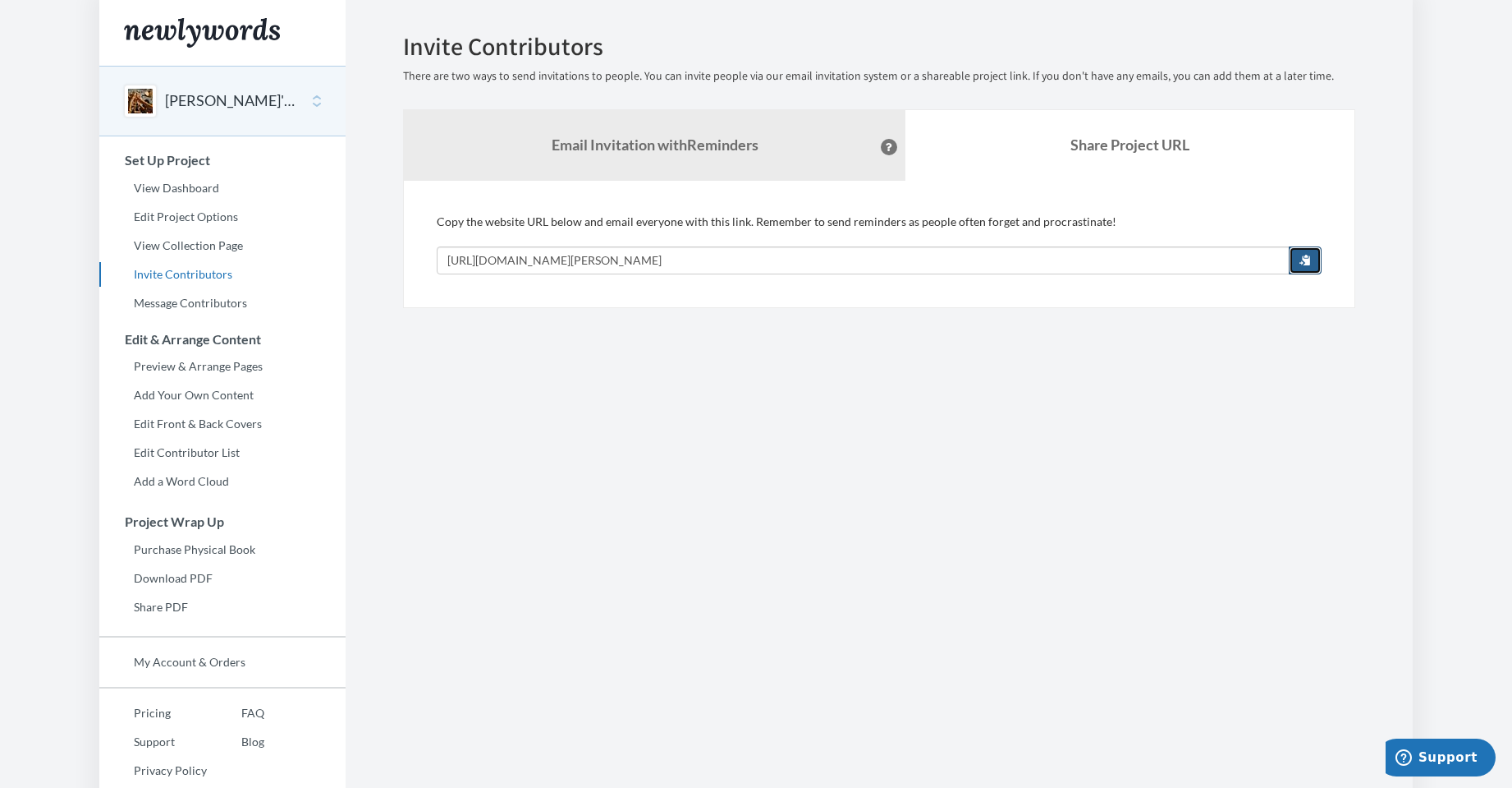
drag, startPoint x: 1299, startPoint y: 258, endPoint x: 1308, endPoint y: 259, distance: 9.1
click at [1300, 258] on button "button" at bounding box center [1306, 260] width 33 height 28
